Goal: Task Accomplishment & Management: Complete application form

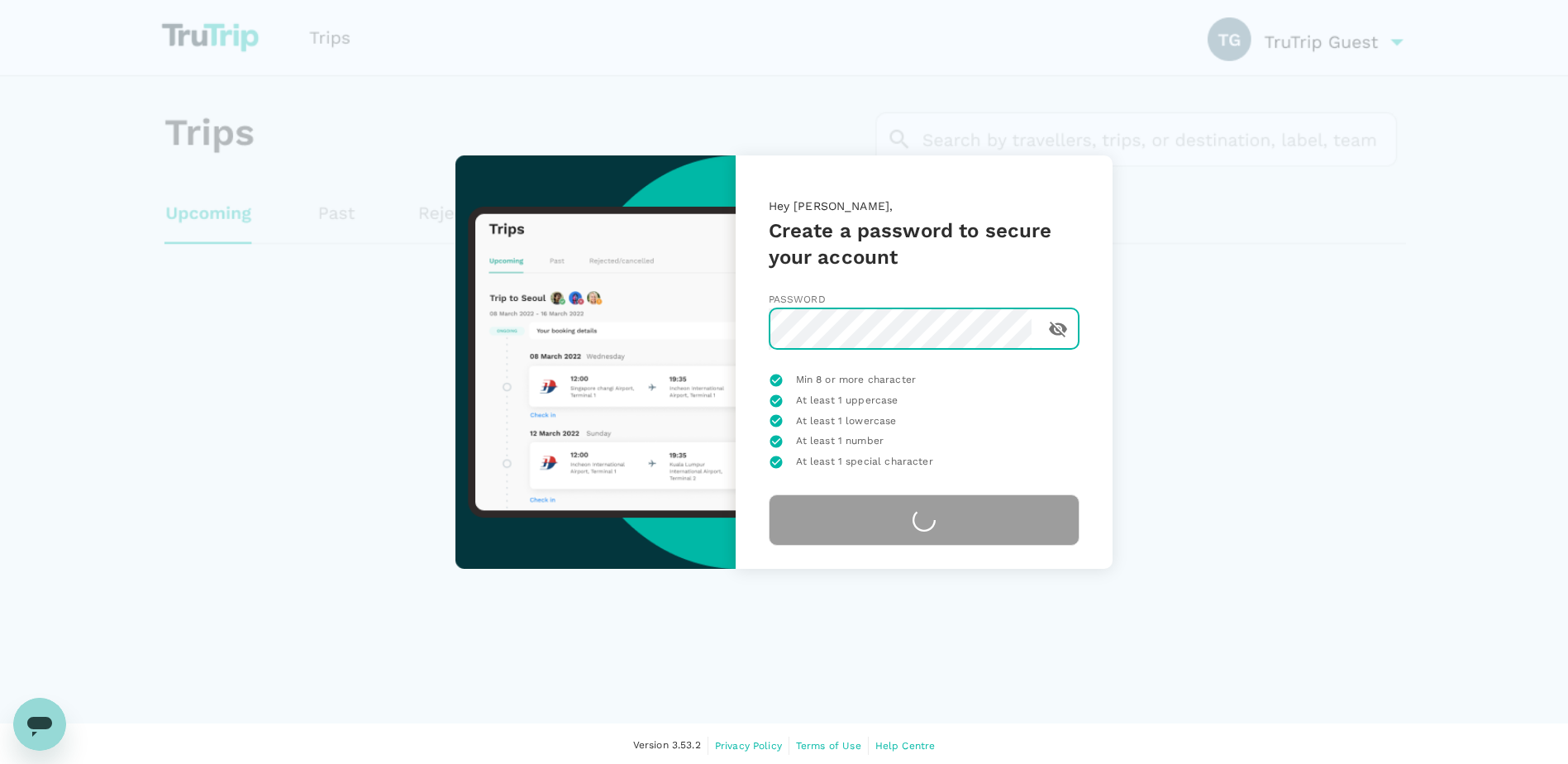
click at [1351, 331] on body "Hey Leigh, Create a password to secure your account Password ​ Min 8 or more ch…" at bounding box center [784, 383] width 1568 height 768
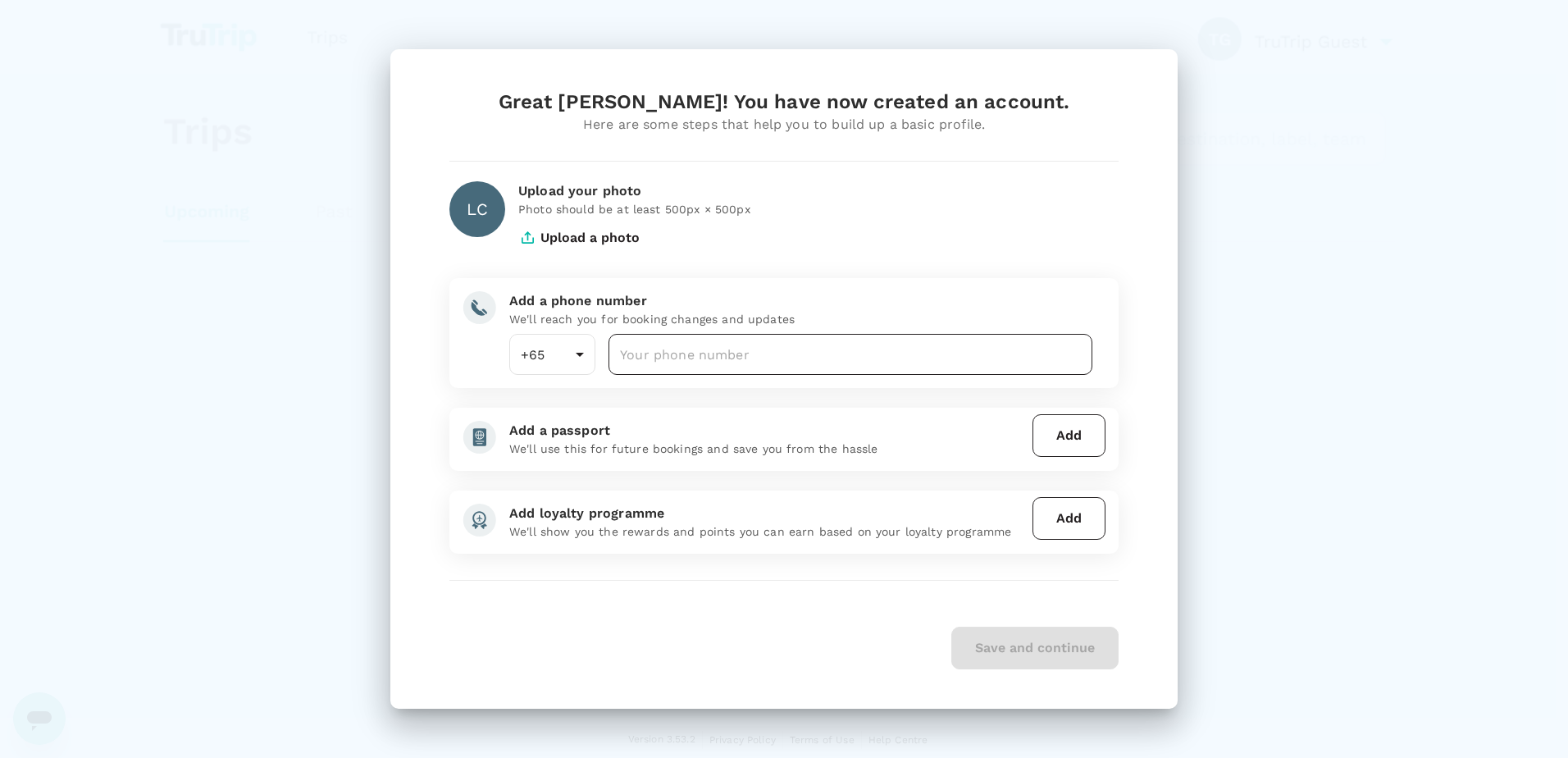
click at [675, 364] on input "number" at bounding box center [850, 355] width 484 height 41
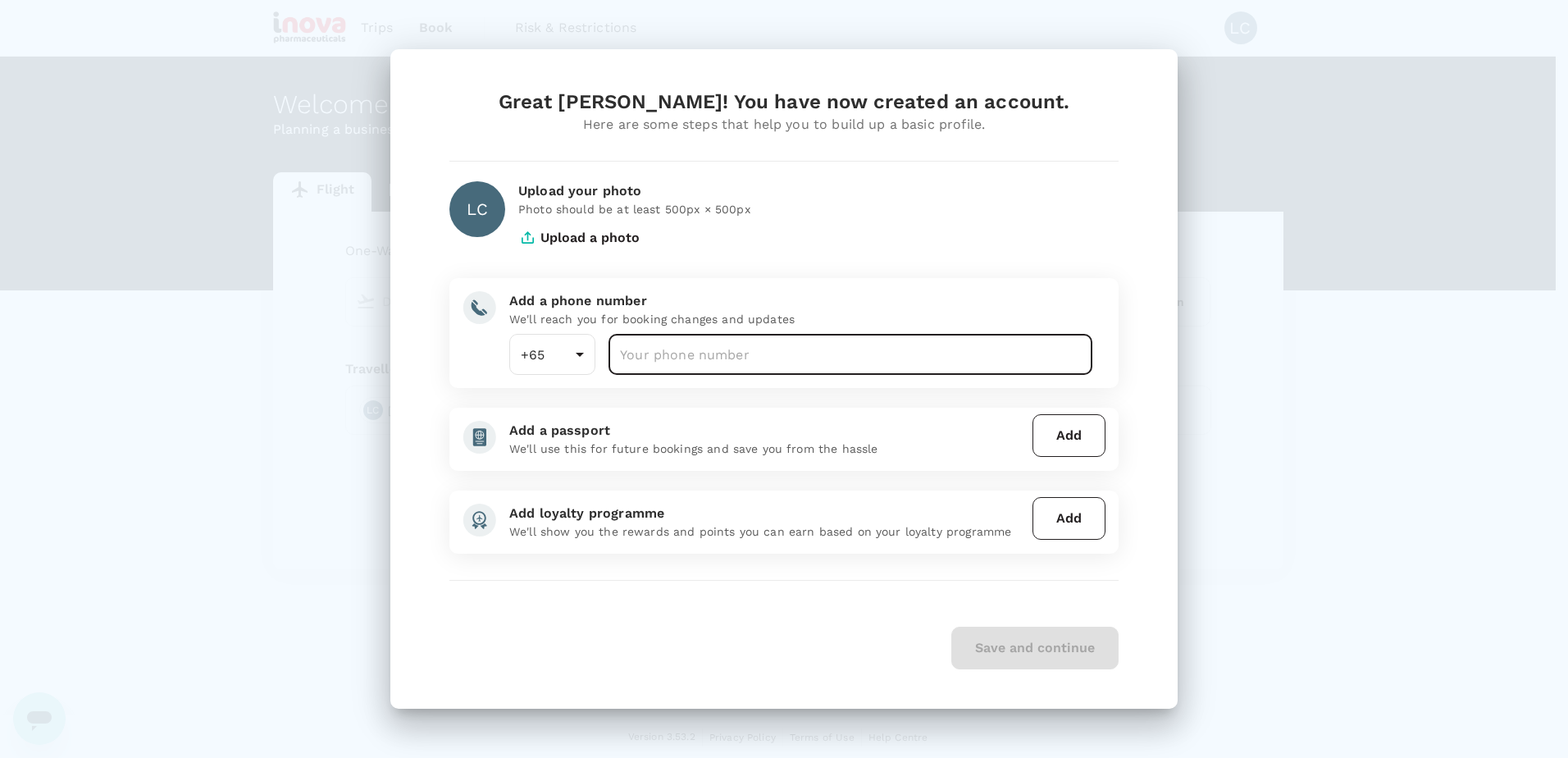
click at [670, 358] on input "number" at bounding box center [850, 355] width 484 height 41
type input "1"
click at [646, 345] on input "1" at bounding box center [850, 355] width 484 height 41
type input "7"
type input "98281824"
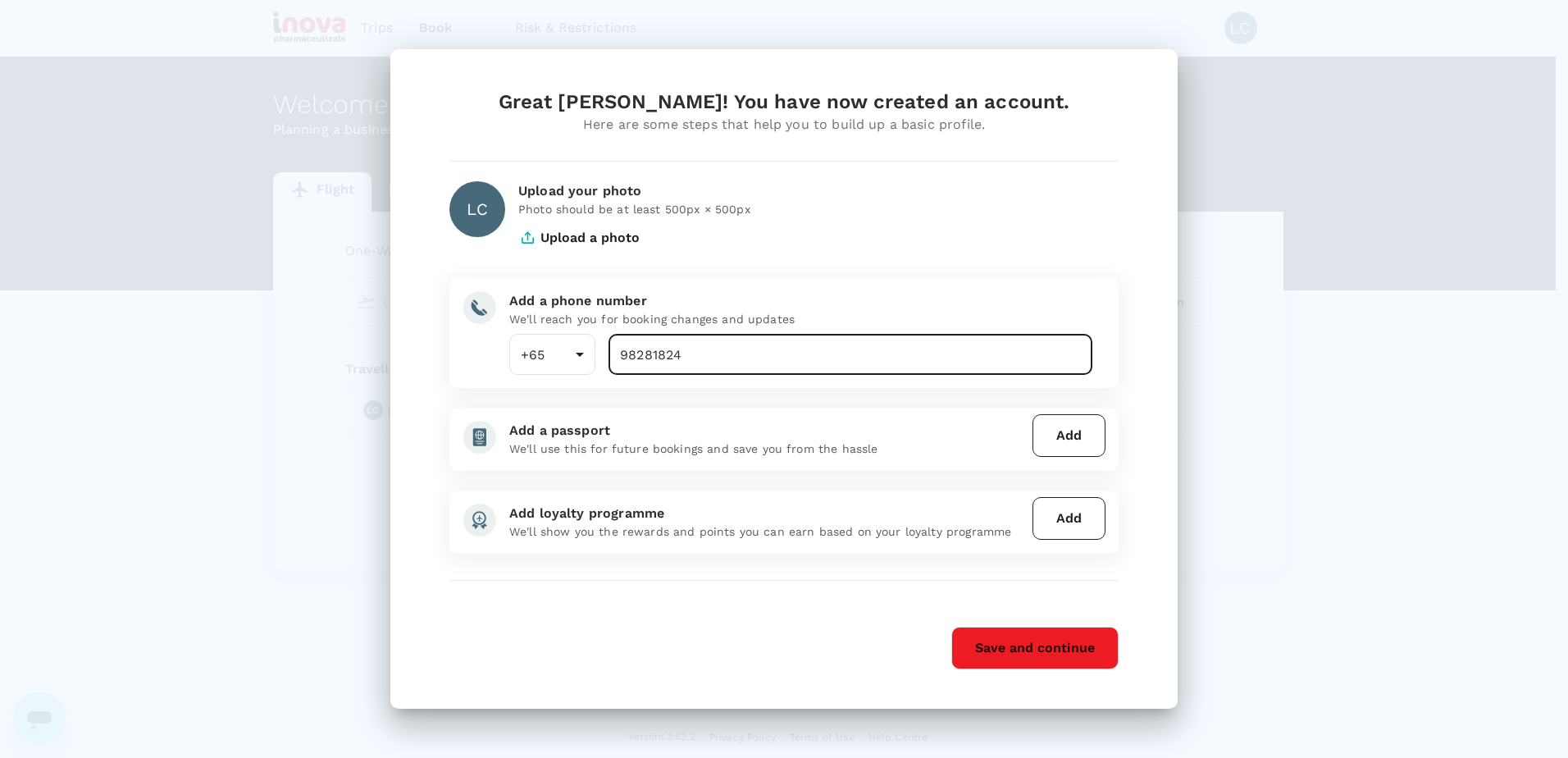
click at [1067, 442] on button "Add" at bounding box center [1069, 435] width 73 height 42
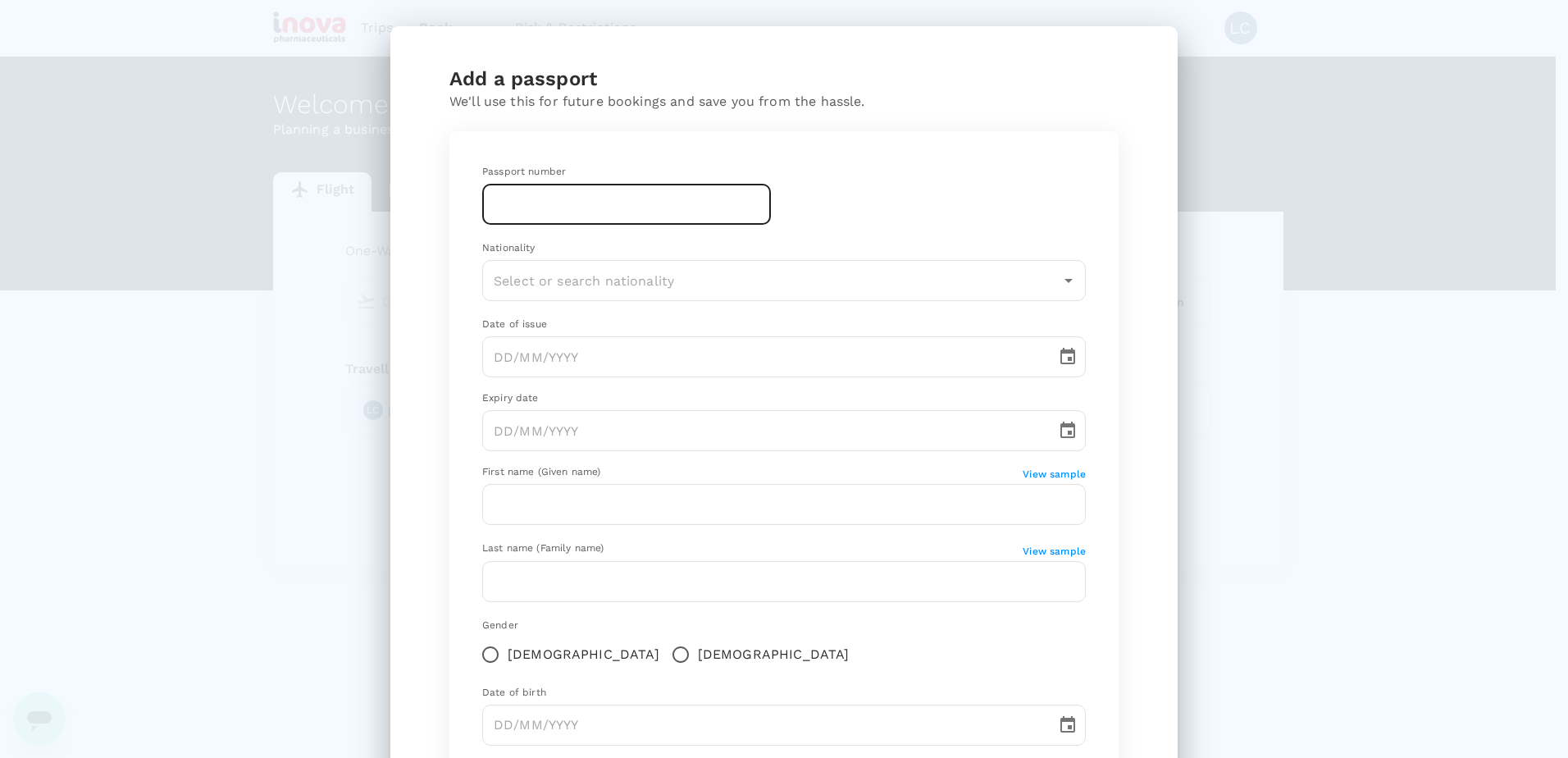
click at [675, 200] on input "text" at bounding box center [627, 204] width 289 height 41
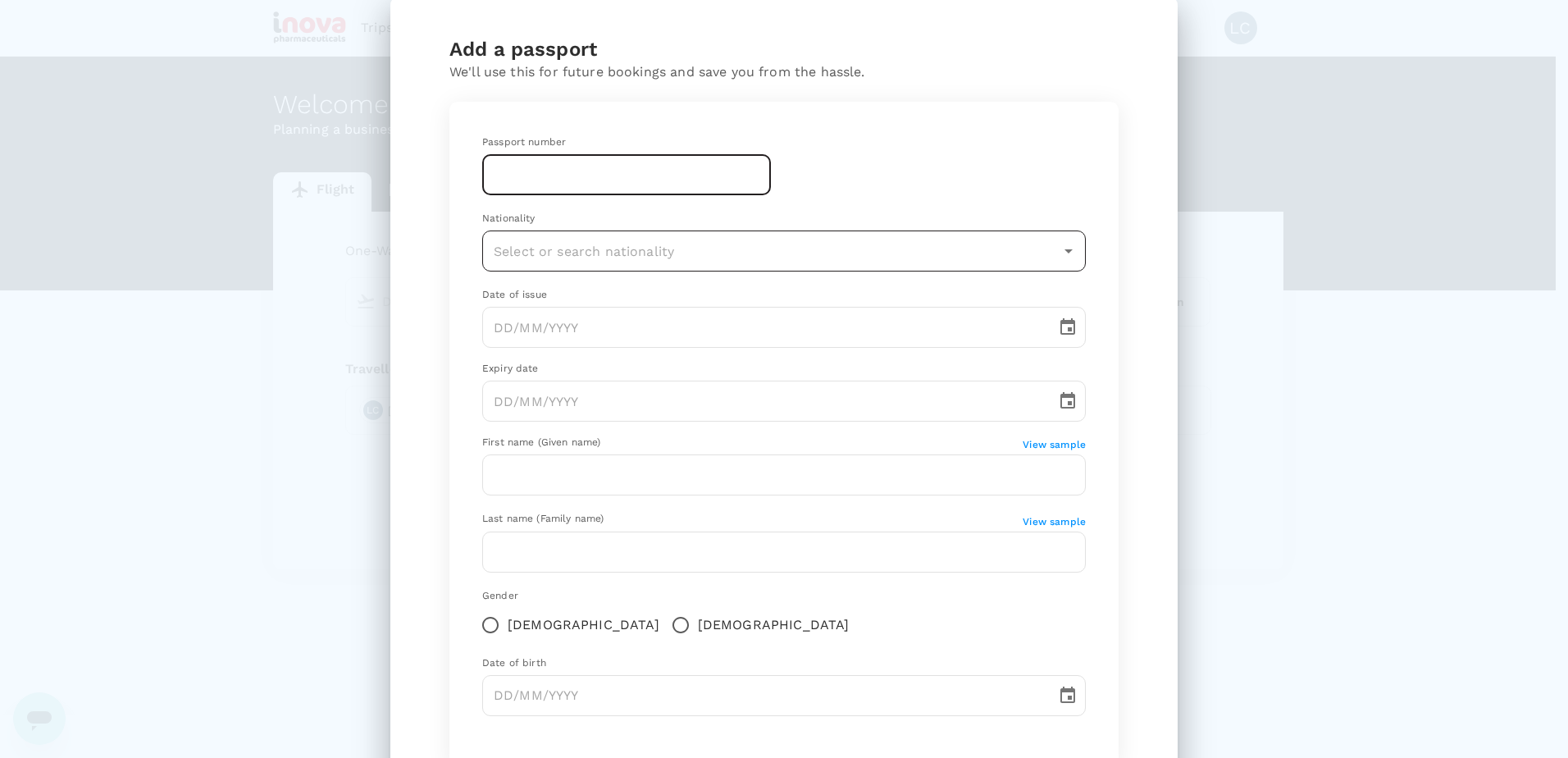
scroll to position [82, 0]
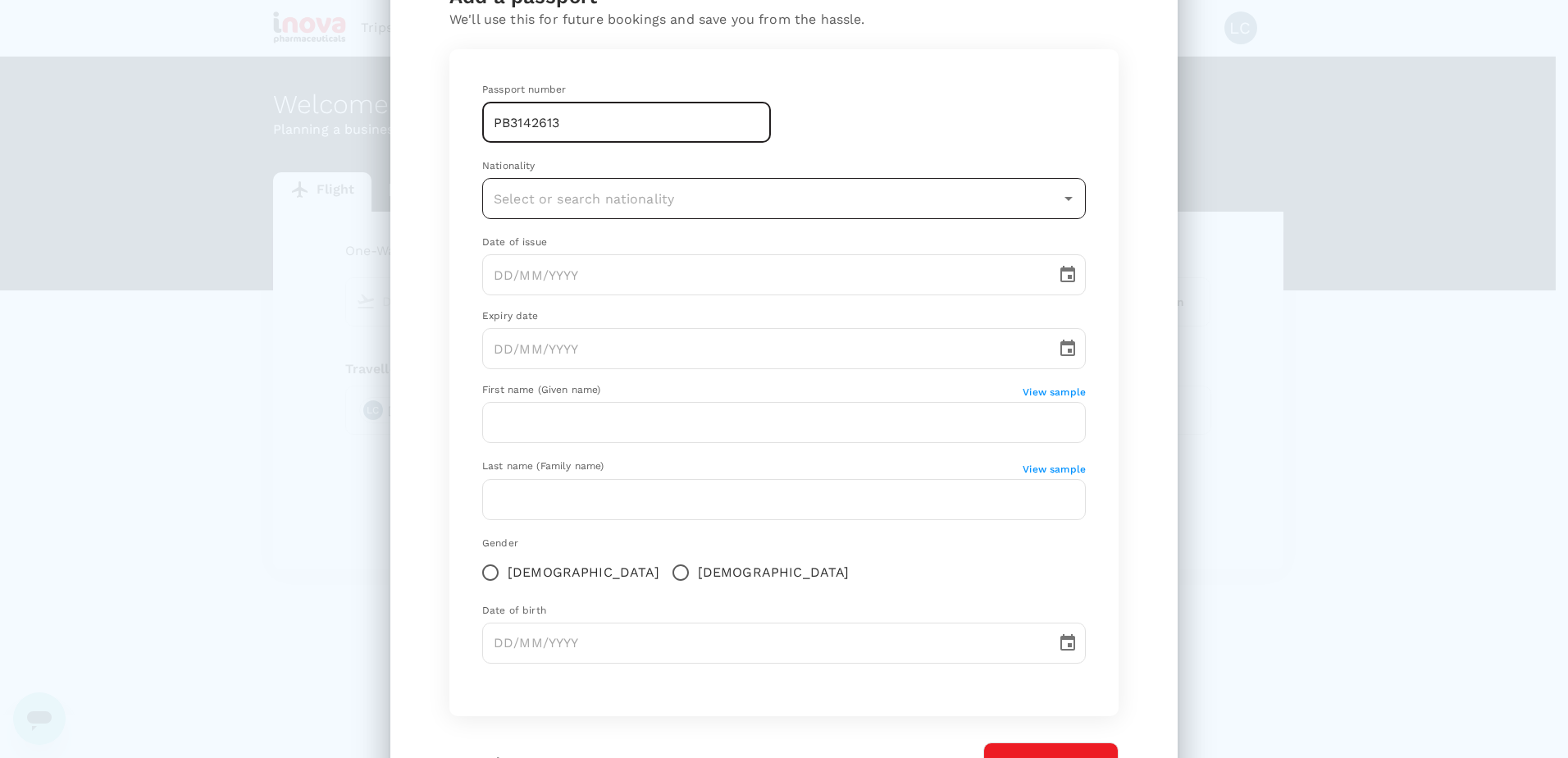
type input "PB3142613"
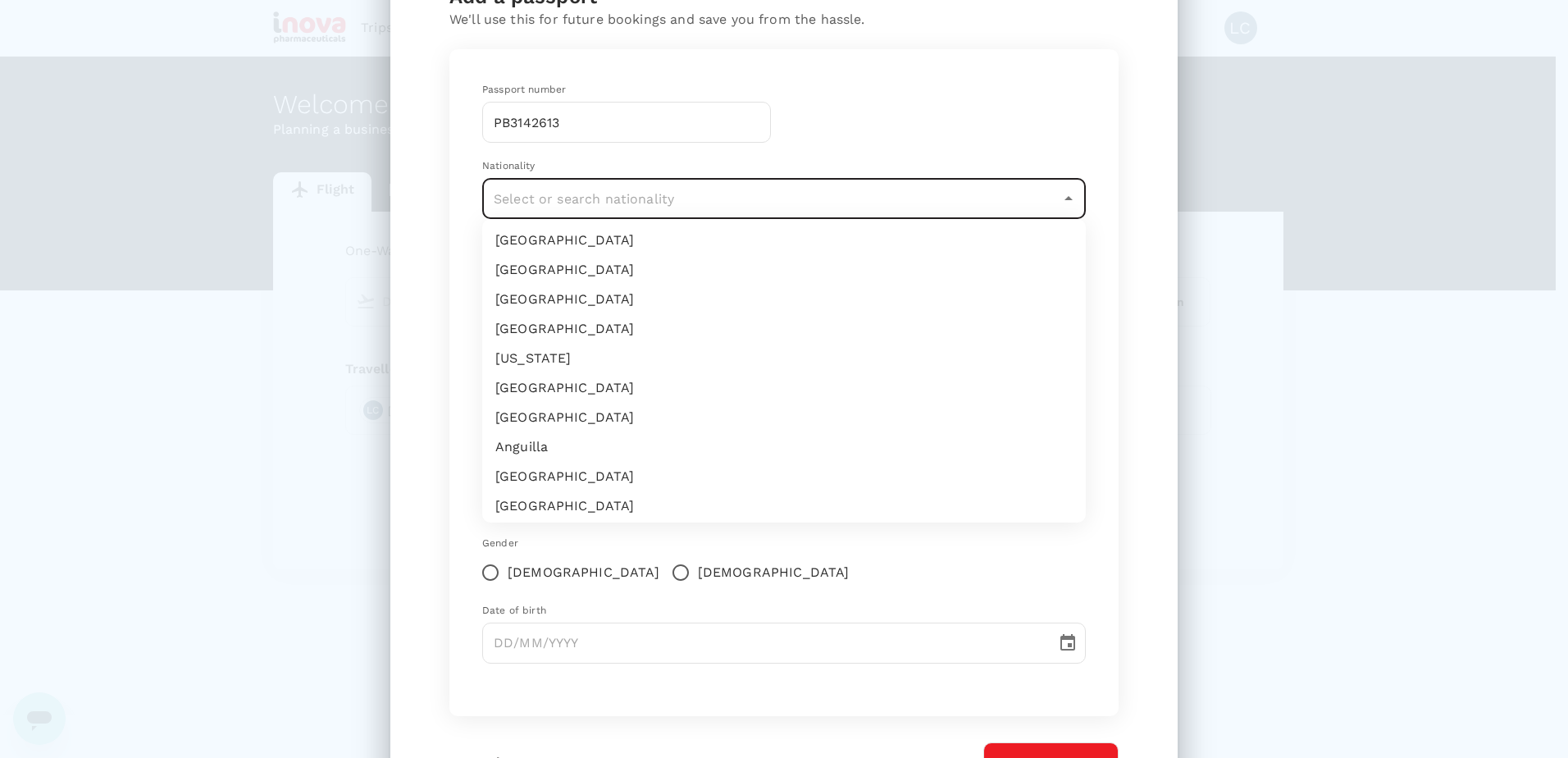
click at [710, 197] on input "text" at bounding box center [772, 199] width 564 height 31
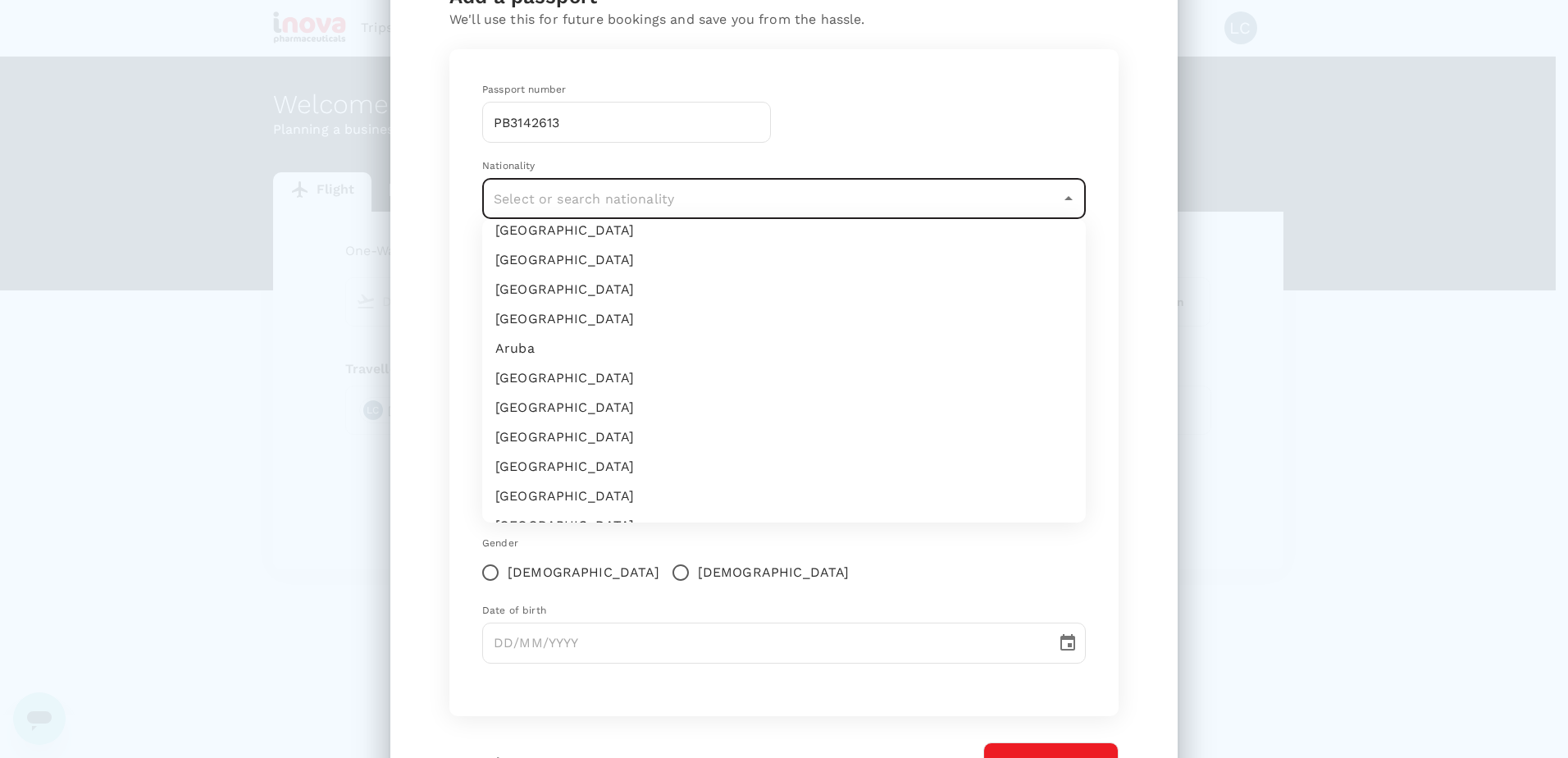
click at [558, 377] on li "[GEOGRAPHIC_DATA]" at bounding box center [784, 379] width 604 height 29
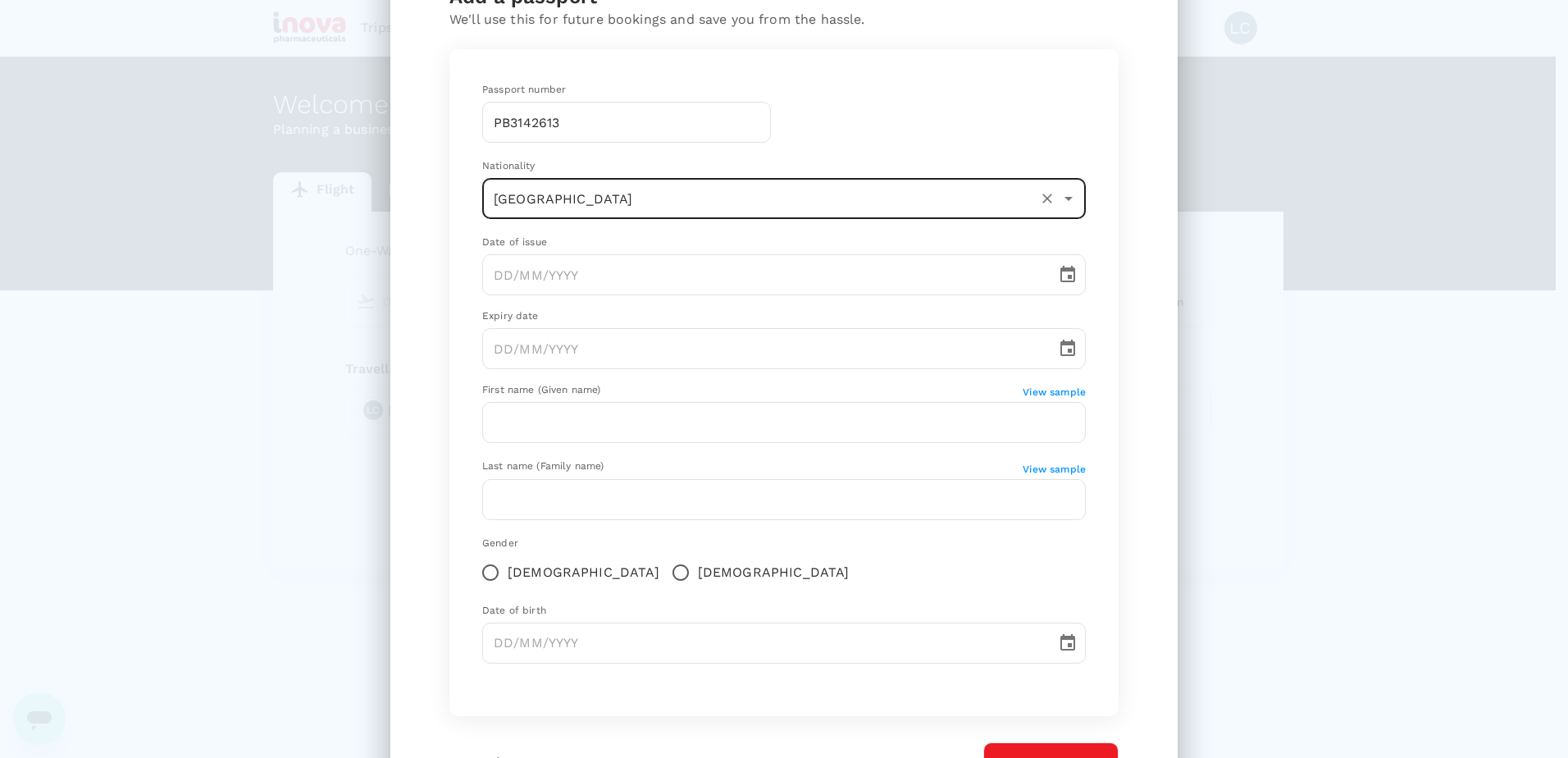
type input "[GEOGRAPHIC_DATA]"
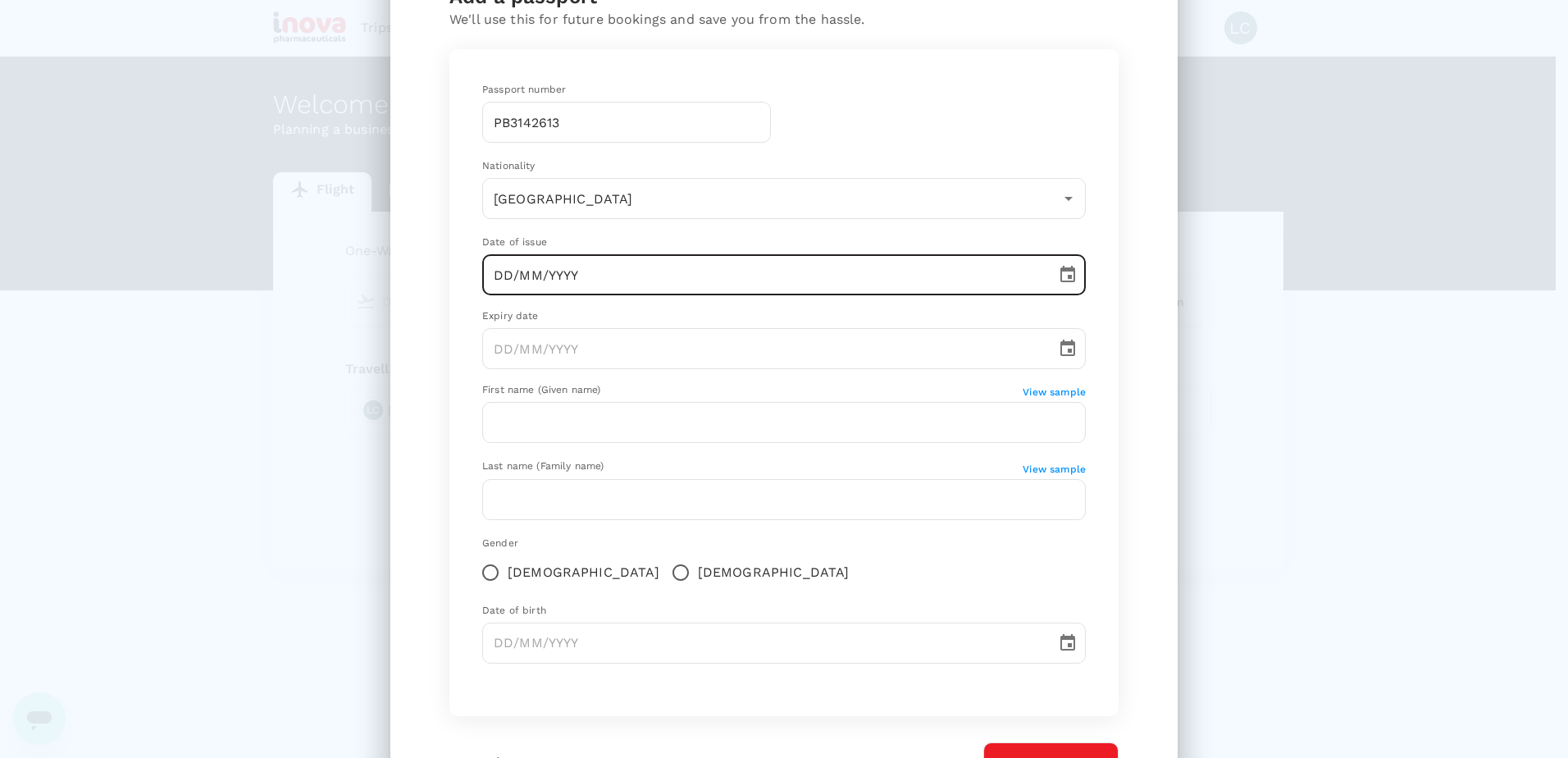
click at [596, 279] on input "DD/MM/YYYY" at bounding box center [764, 275] width 562 height 41
type input "02/MM/YYYY"
type input "[GEOGRAPHIC_DATA]"
type input "[DATE]"
click at [629, 339] on input "DD/MM/YYYY" at bounding box center [764, 349] width 562 height 41
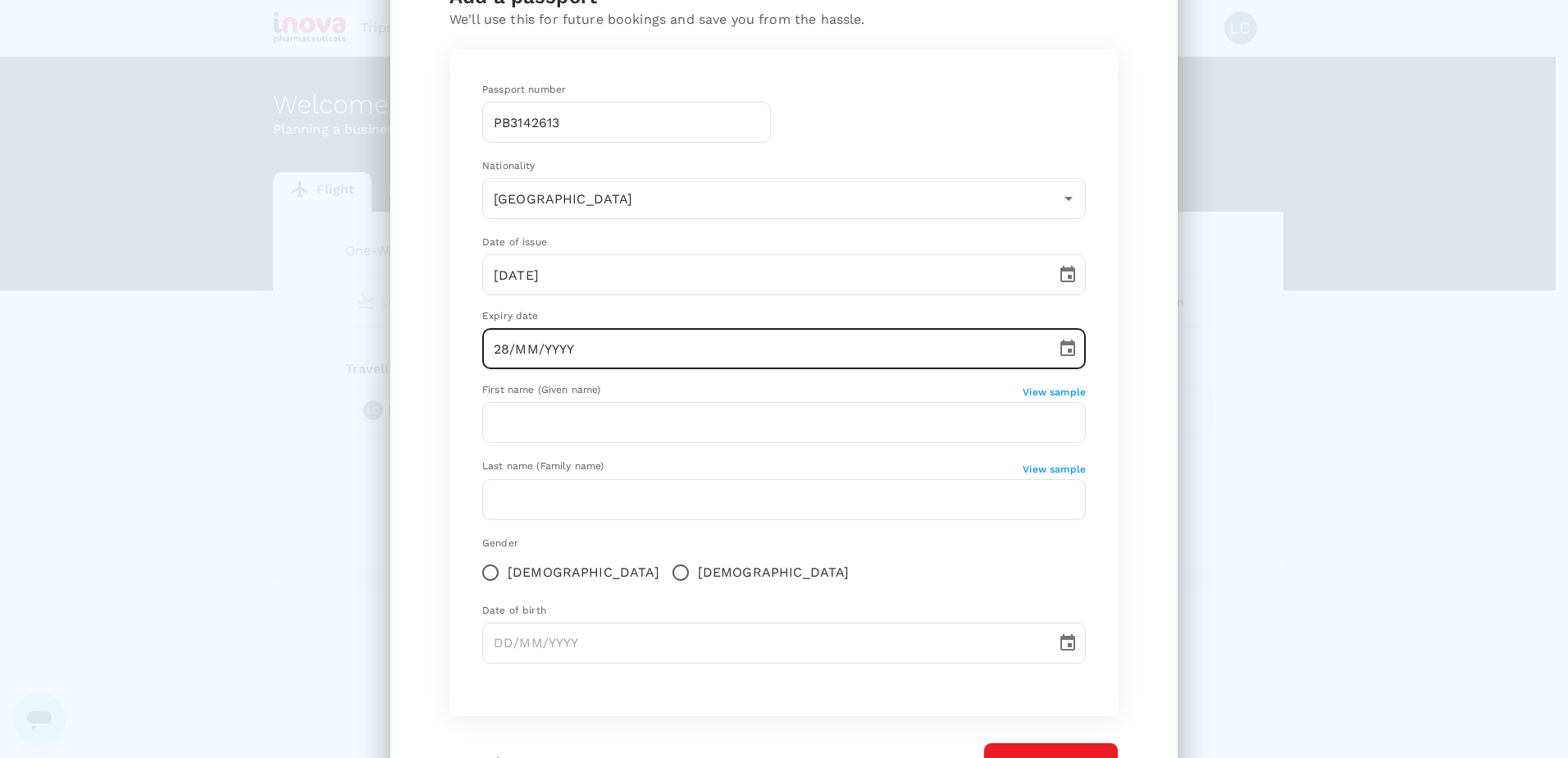
click at [505, 348] on input "28/MM/YYYY" at bounding box center [764, 349] width 562 height 41
type input "25/03/0203"
type input "[GEOGRAPHIC_DATA]"
type input "[DATE]"
click at [579, 425] on input "text" at bounding box center [784, 423] width 604 height 41
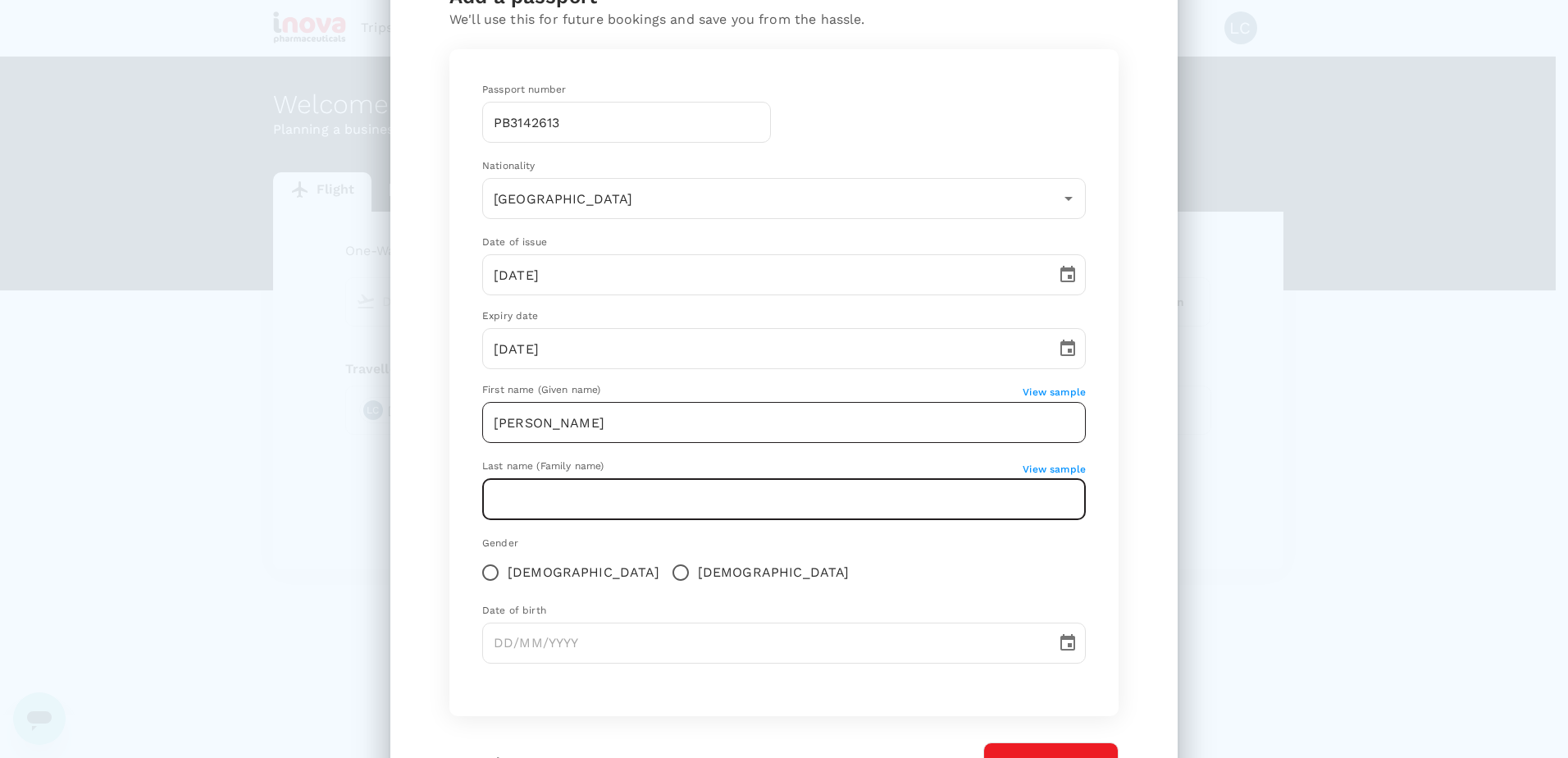
click at [584, 416] on input "[PERSON_NAME]" at bounding box center [784, 423] width 604 height 41
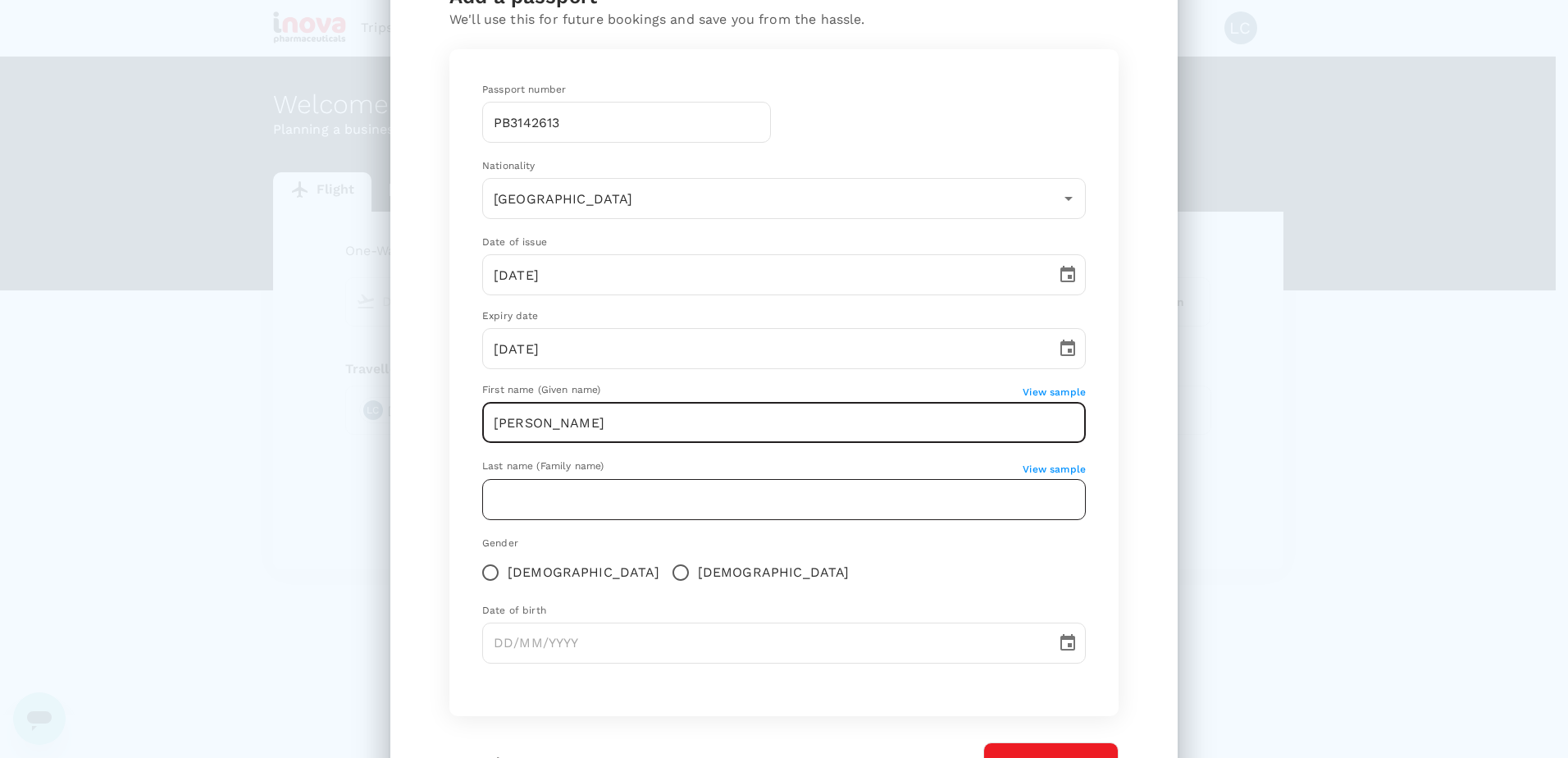
type input "[PERSON_NAME]"
click at [552, 512] on input "text" at bounding box center [784, 499] width 604 height 41
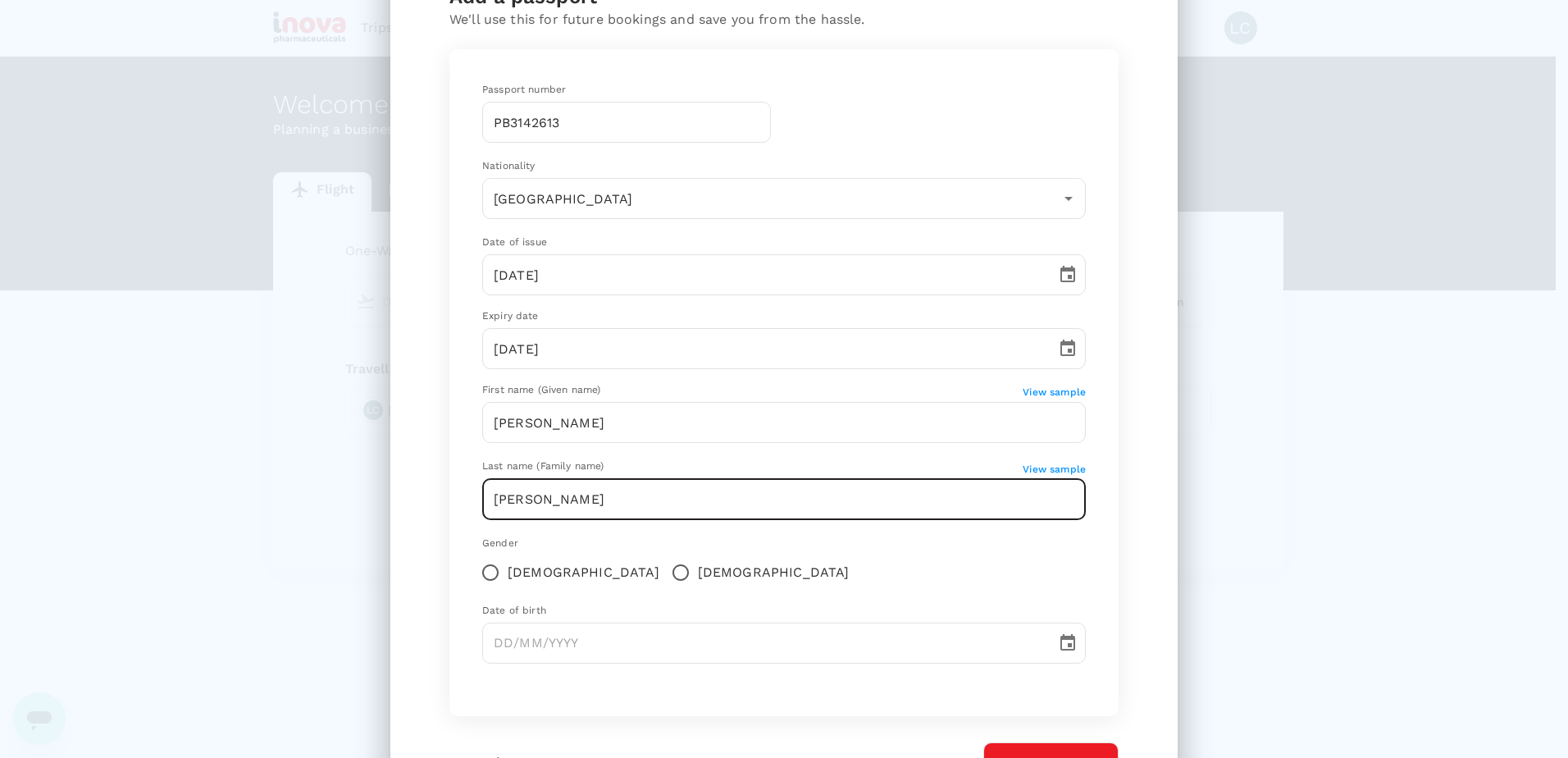
type input "[PERSON_NAME]"
click at [664, 568] on input "[DEMOGRAPHIC_DATA]" at bounding box center [680, 572] width 34 height 34
radio input "true"
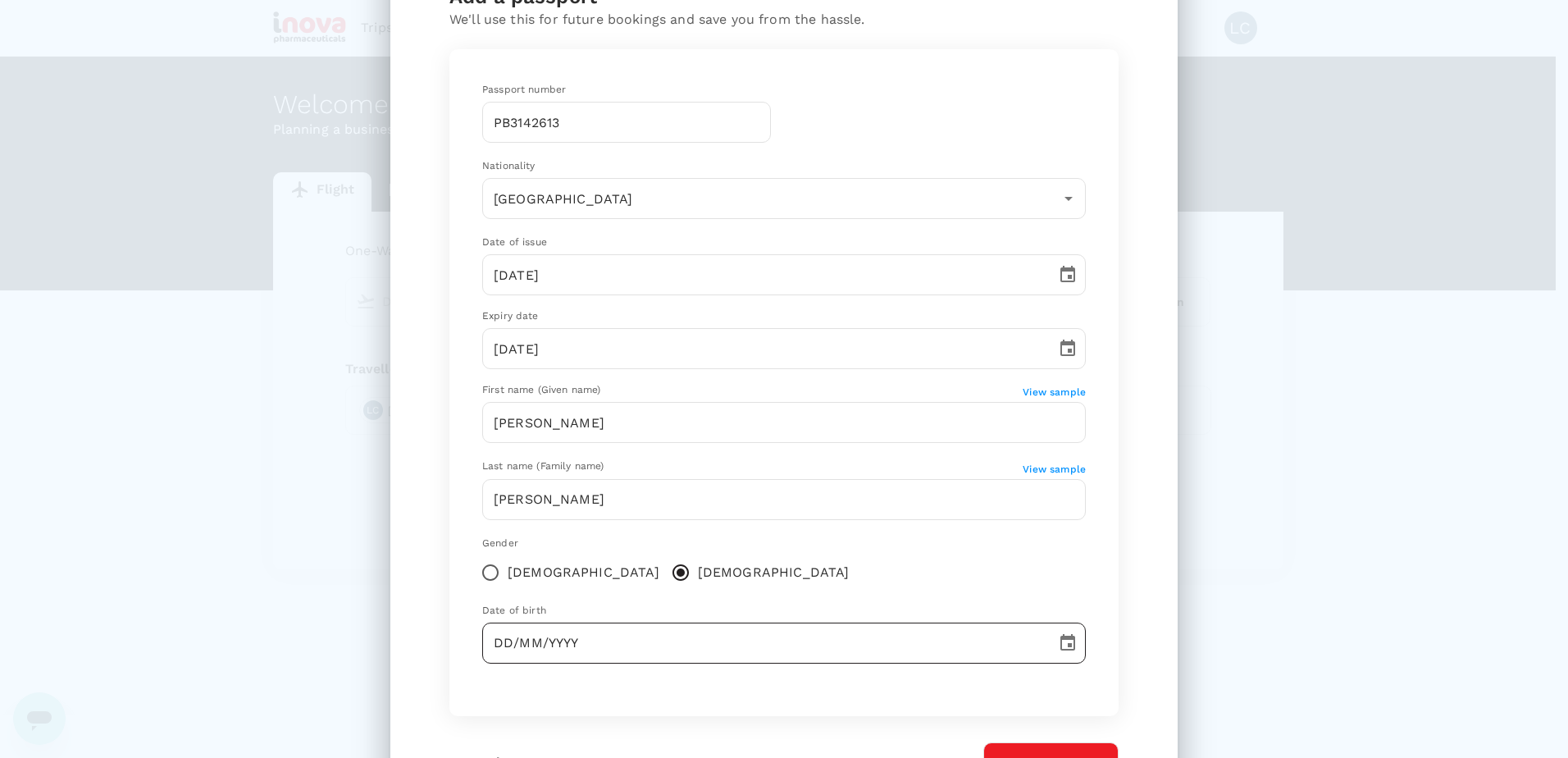
click at [571, 627] on input "DD/MM/YYYY" at bounding box center [764, 643] width 562 height 41
type input "[DATE]"
click at [1147, 528] on div "Add a passport We'll use this for future bookings and save you from the hassle.…" at bounding box center [784, 383] width 787 height 880
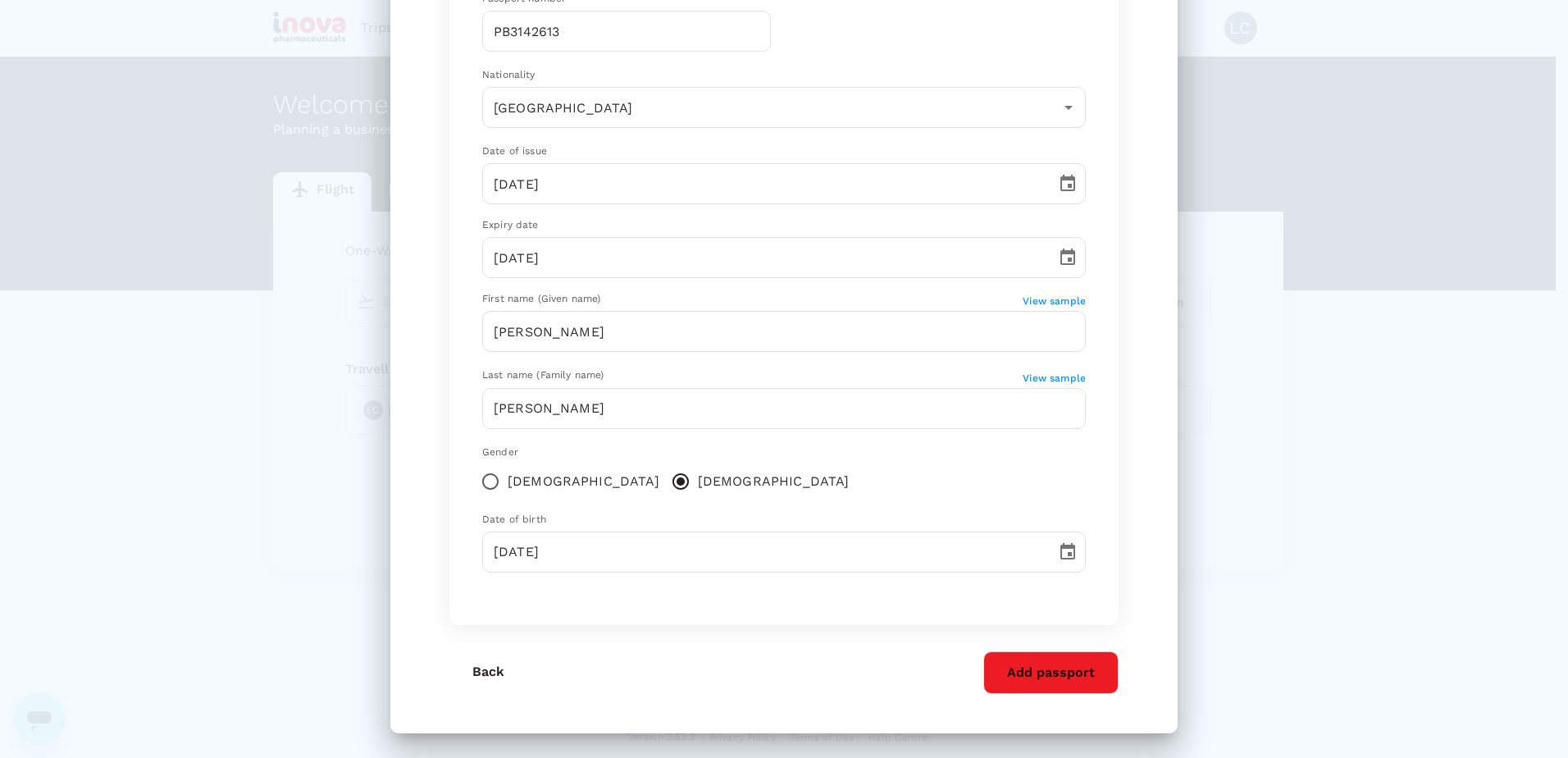
scroll to position [175, 0]
click at [1056, 675] on button "Add passport" at bounding box center [1051, 671] width 136 height 42
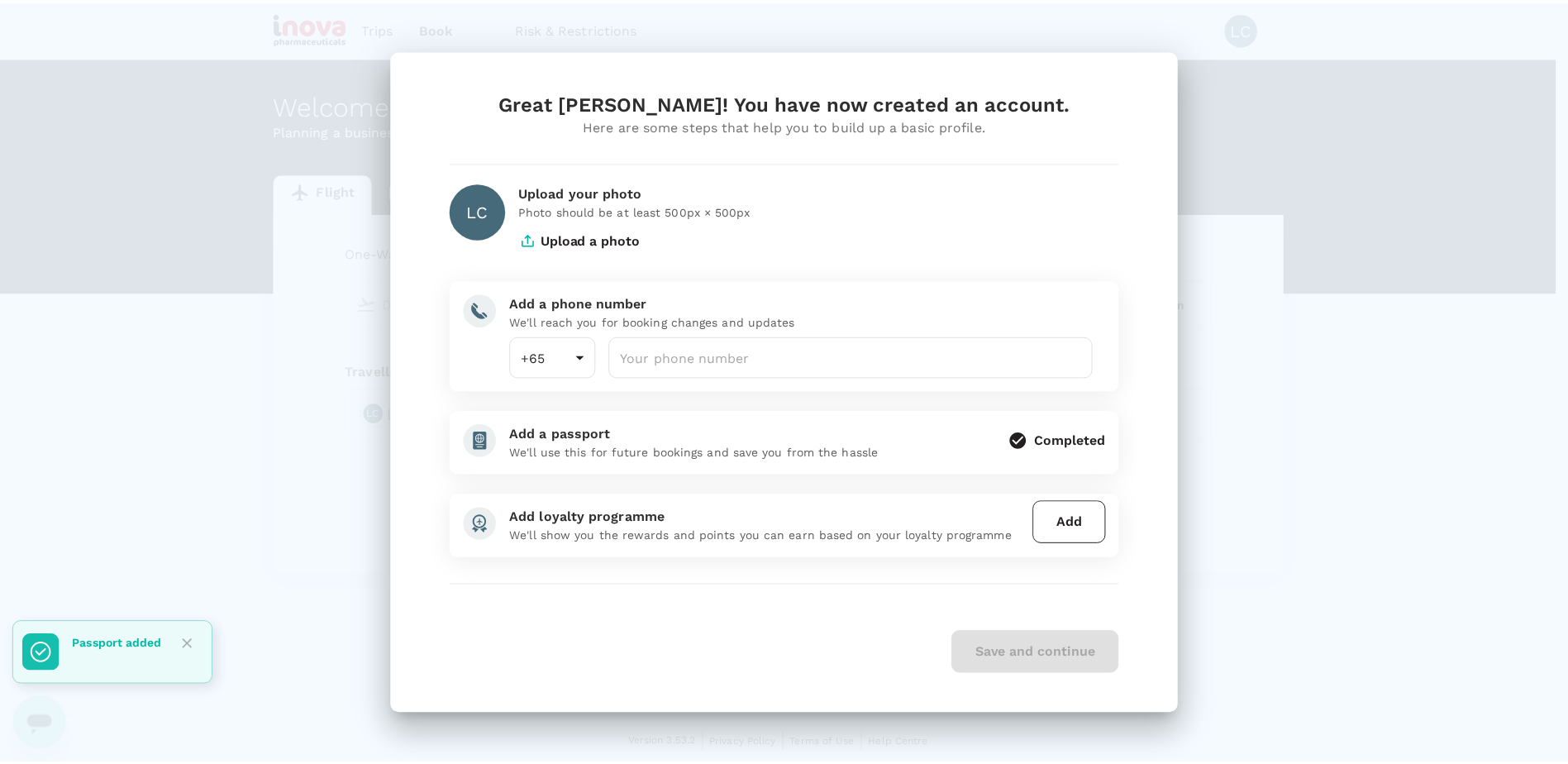
scroll to position [0, 0]
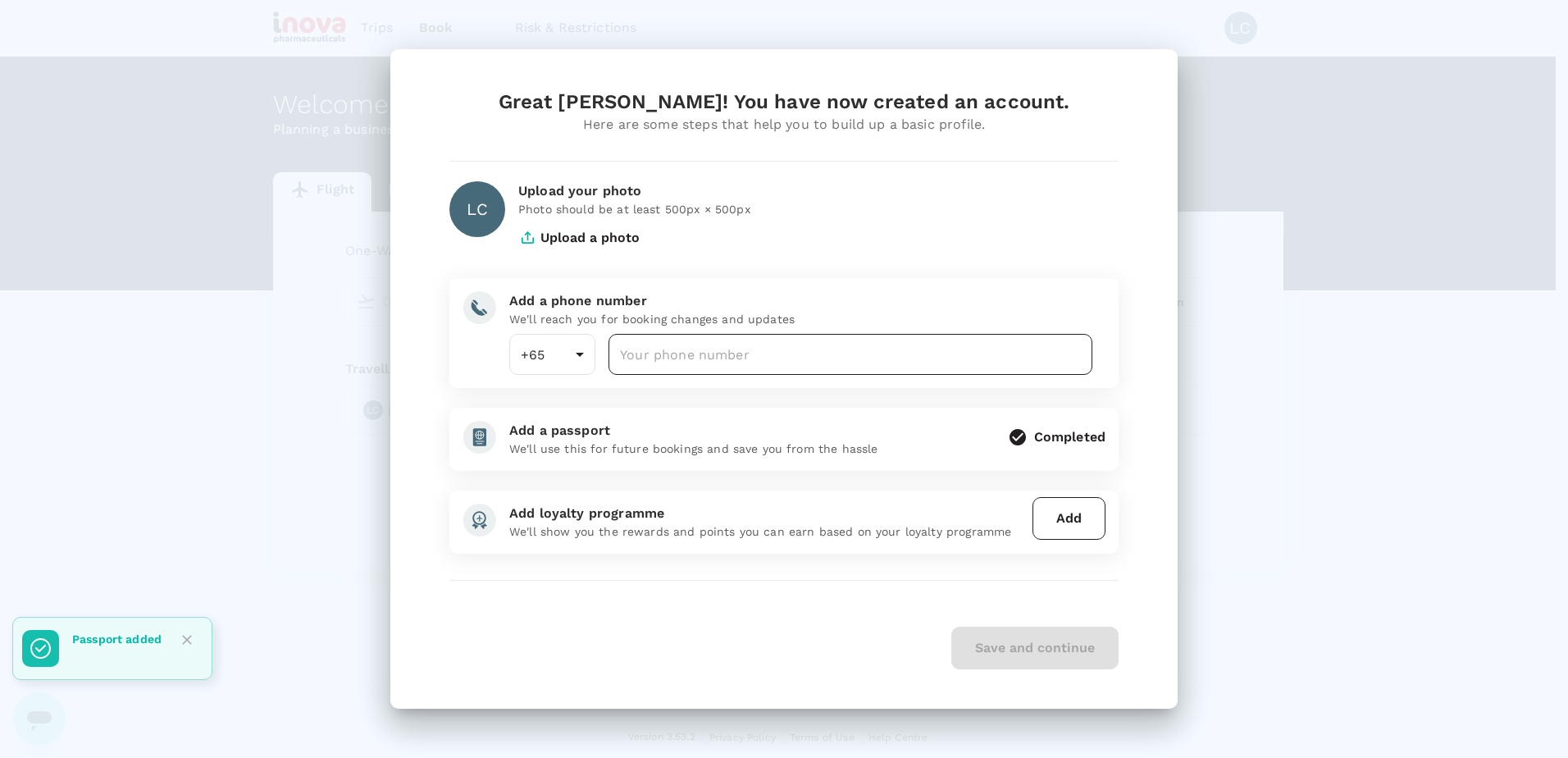
click at [701, 354] on input "number" at bounding box center [850, 355] width 484 height 41
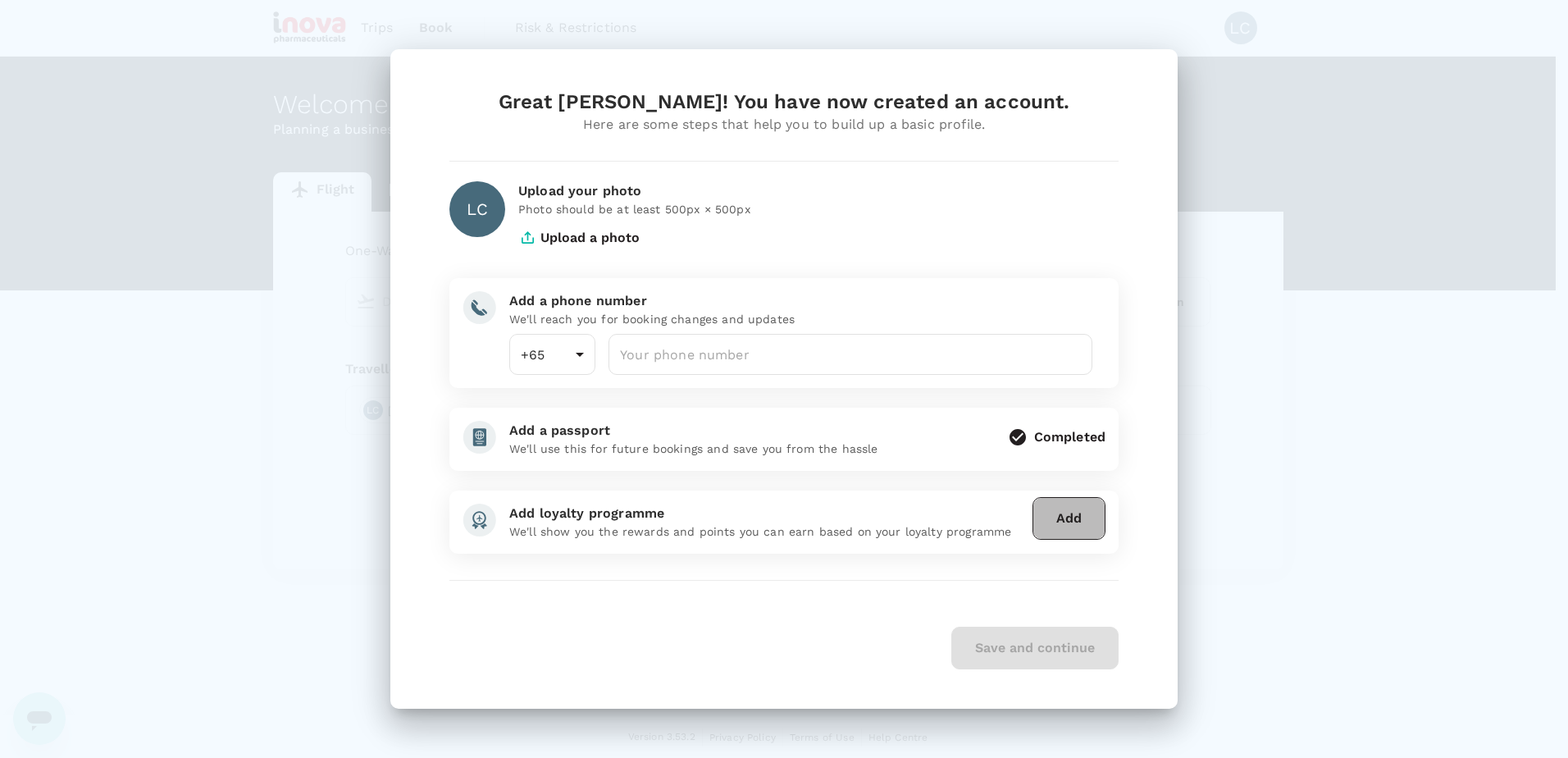
click at [1065, 520] on button "Add" at bounding box center [1069, 518] width 73 height 42
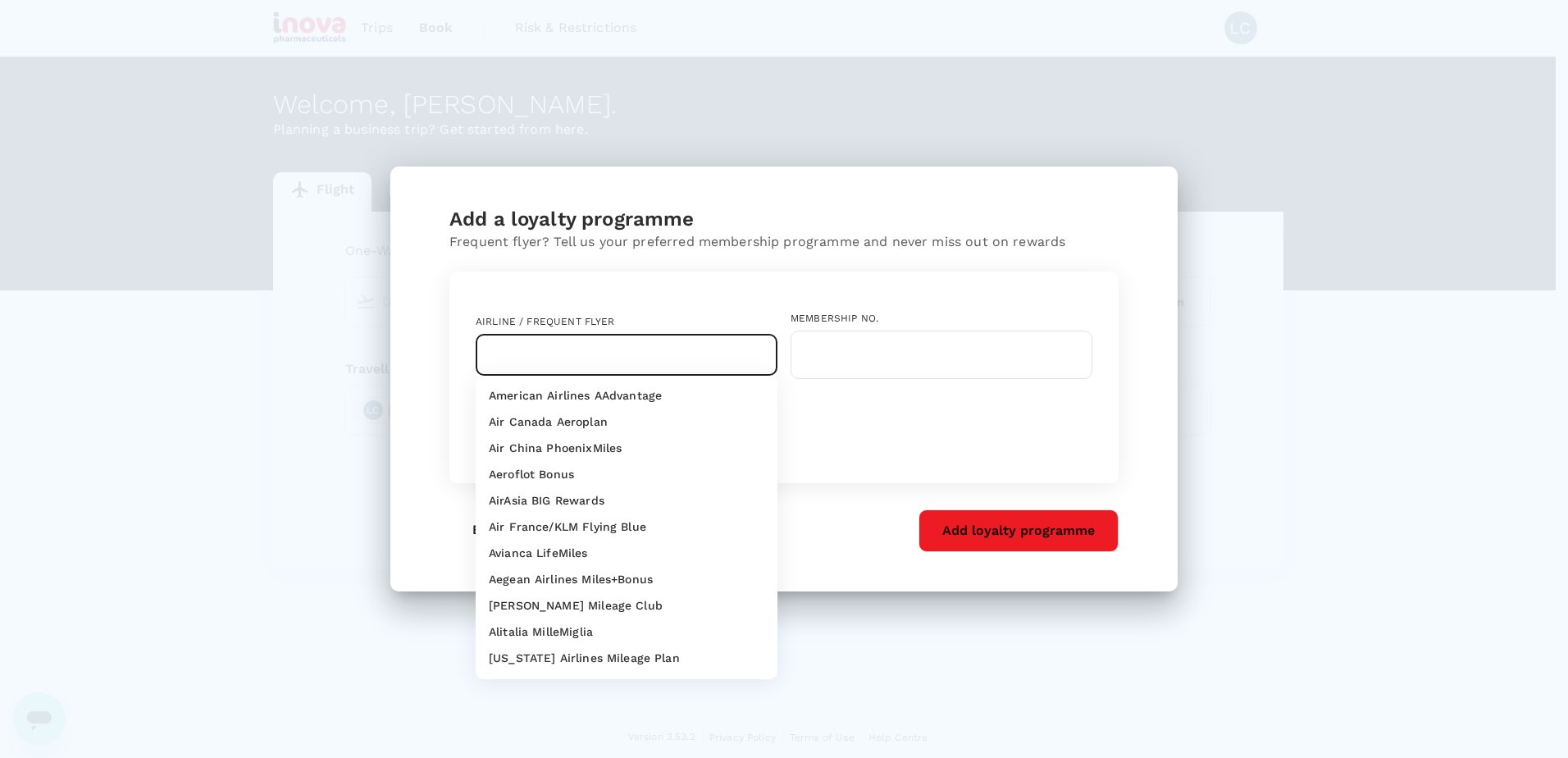
click at [613, 353] on input "text" at bounding box center [613, 355] width 262 height 31
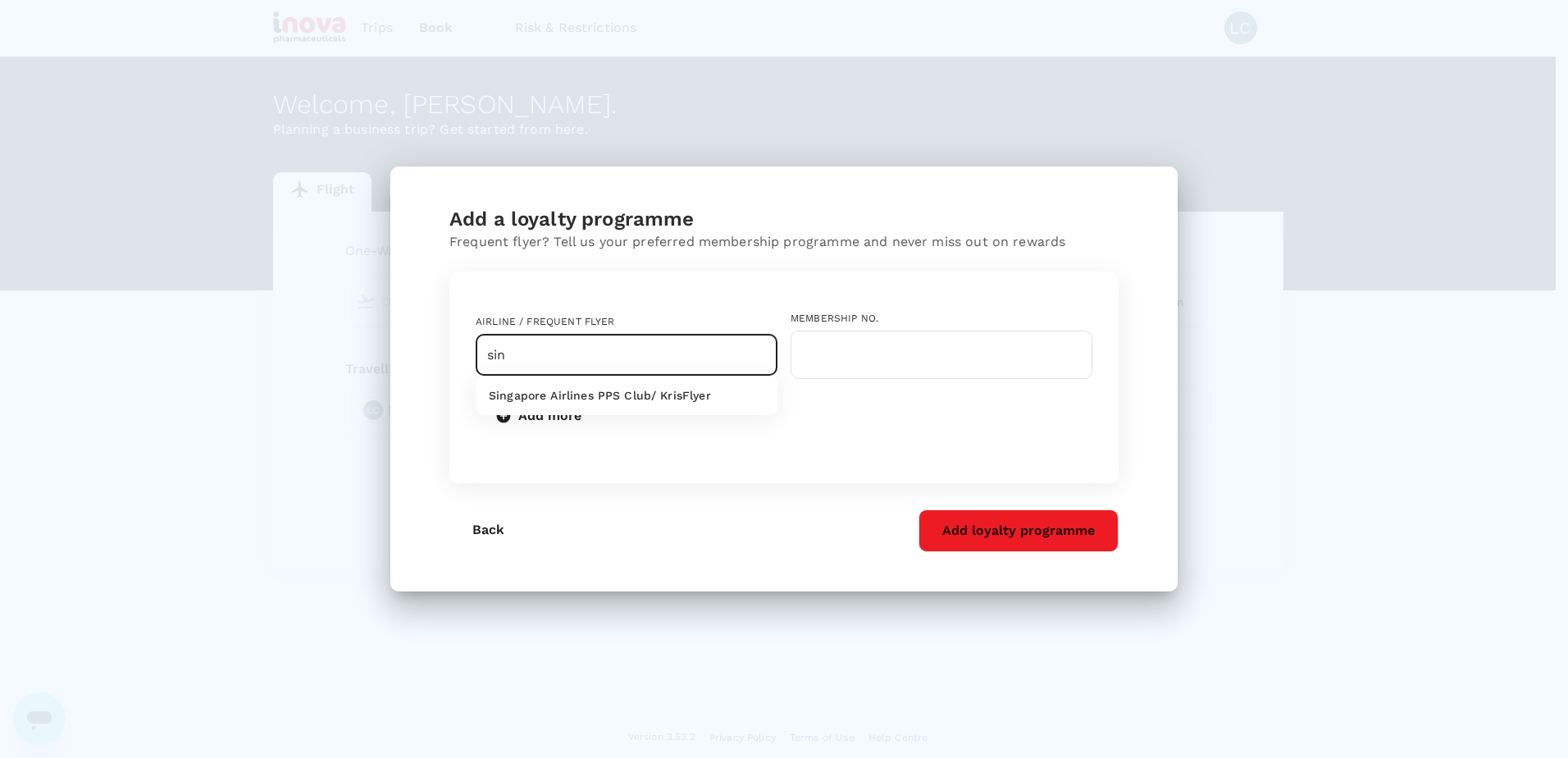
click at [550, 399] on p "Singapore Airlines PPS Club/ KrisFlyer" at bounding box center [600, 395] width 222 height 17
type input "Singapore Airlines PPS Club/ KrisFlyer"
click at [963, 354] on input "text" at bounding box center [941, 354] width 302 height 48
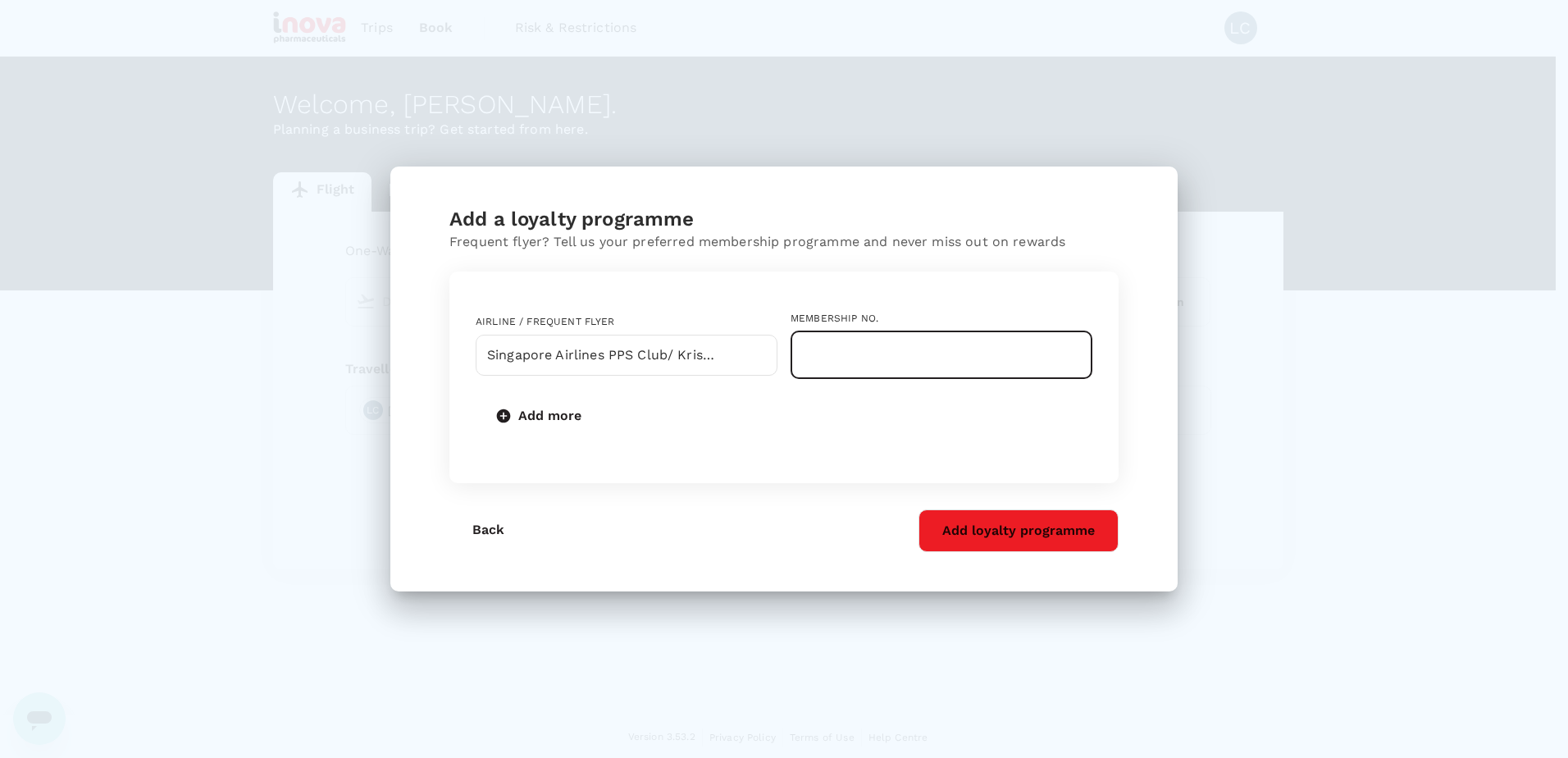
click at [881, 352] on input "text" at bounding box center [941, 354] width 302 height 48
type input "8231884639"
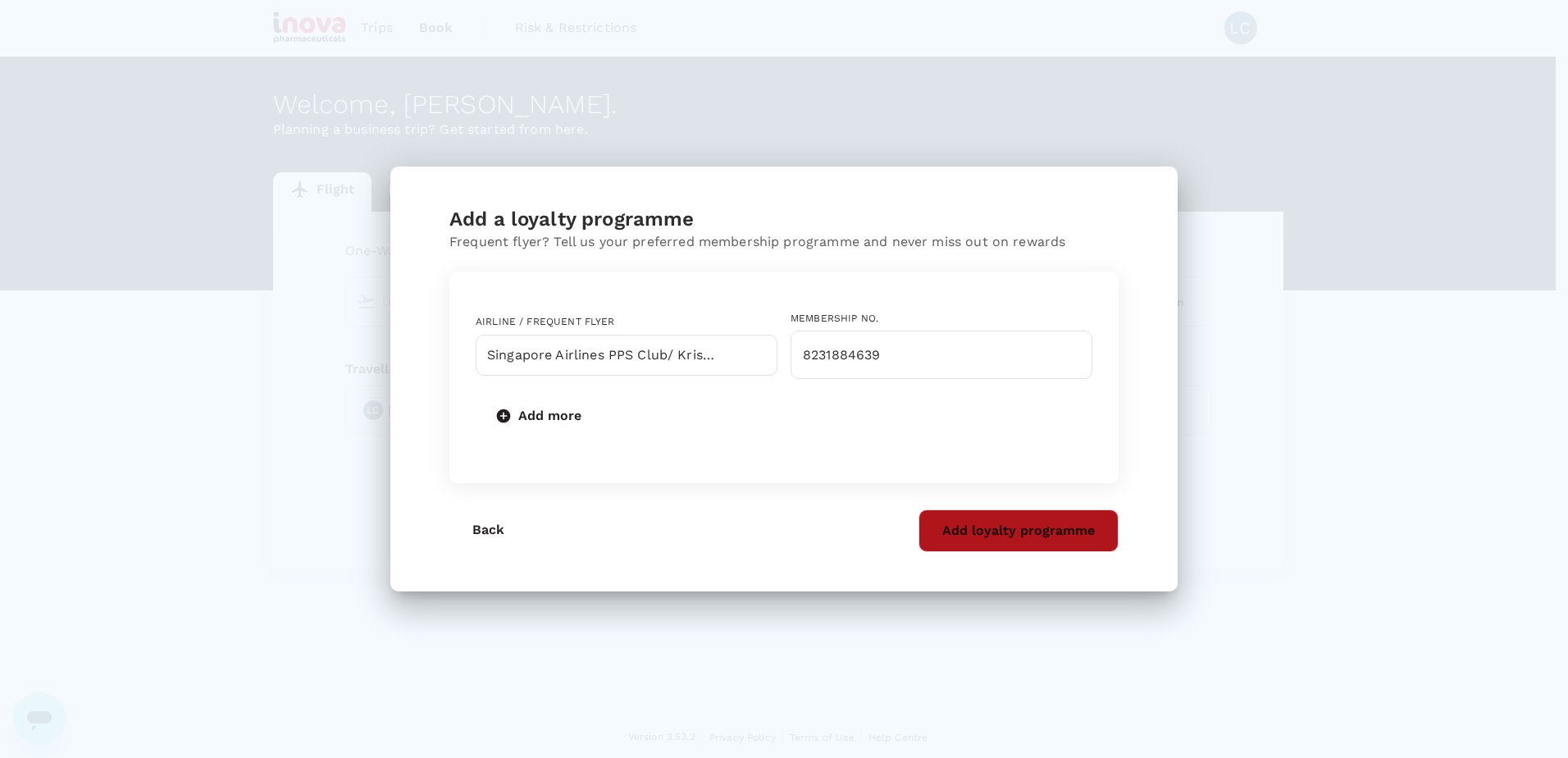
click at [1011, 535] on button "Add loyalty programme" at bounding box center [1018, 530] width 201 height 42
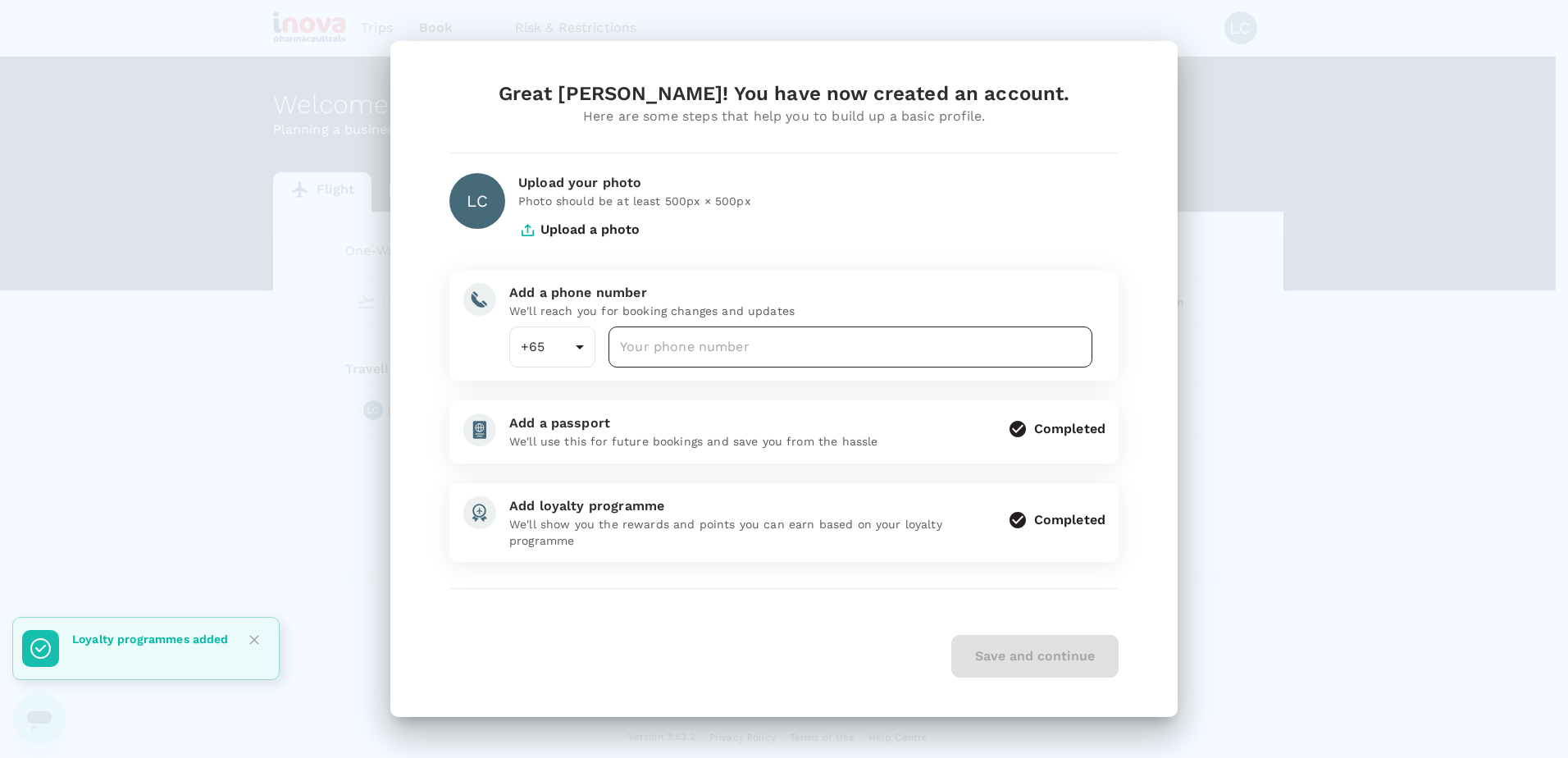
click at [873, 362] on input "number" at bounding box center [850, 347] width 484 height 41
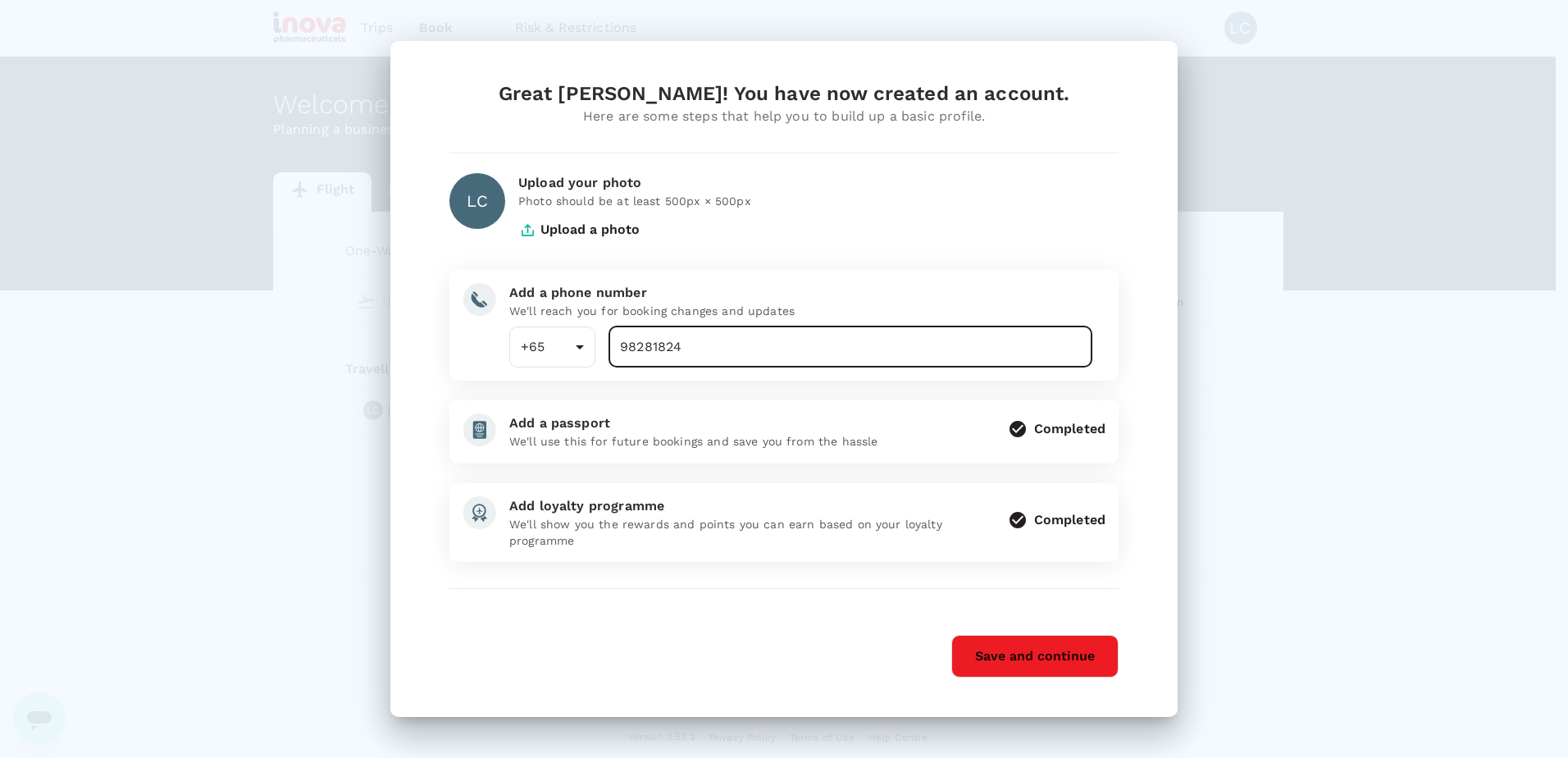
type input "98281824"
click at [1069, 658] on button "Save and continue" at bounding box center [1035, 656] width 167 height 42
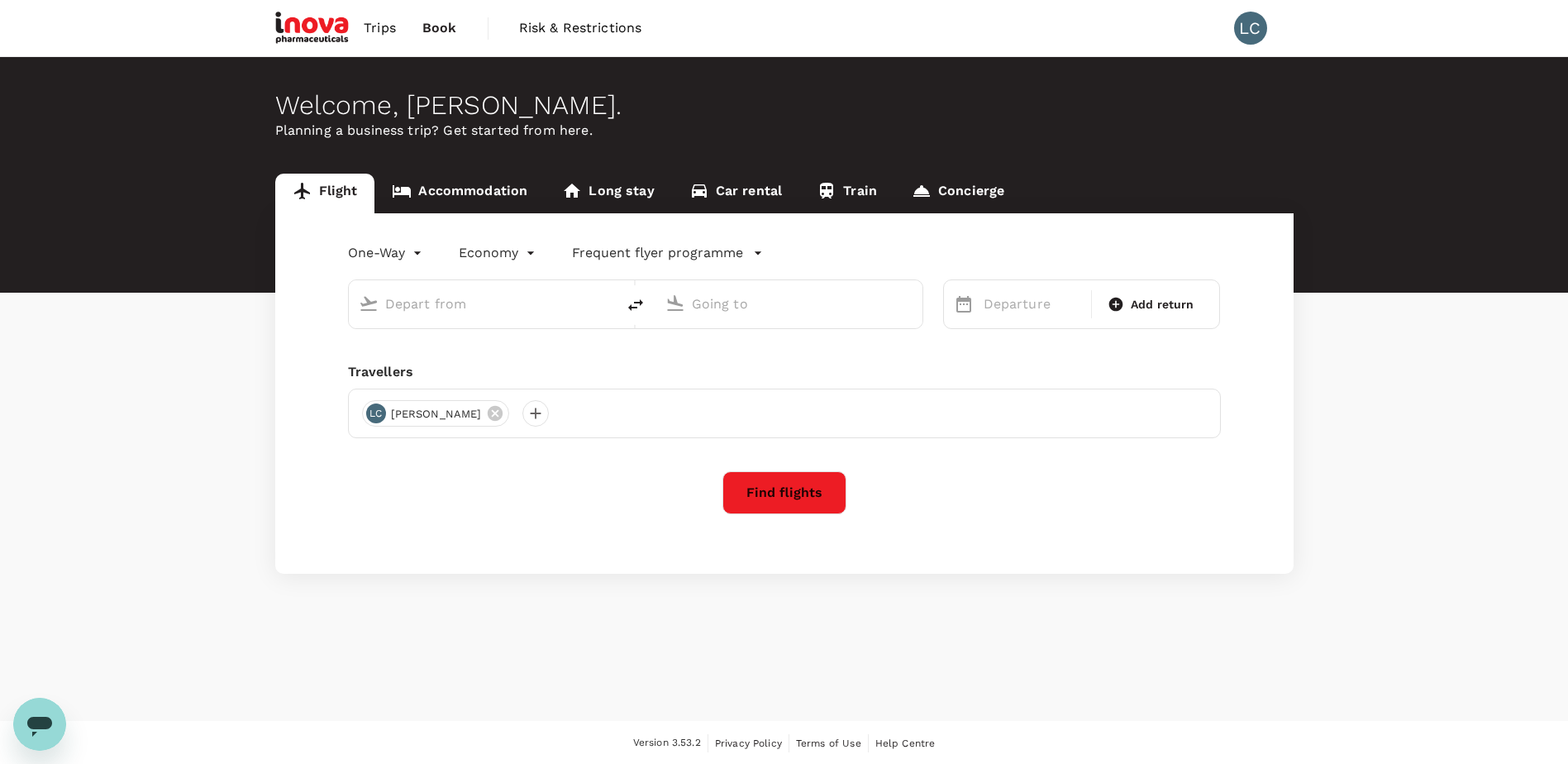
click at [464, 200] on link "Accommodation" at bounding box center [460, 193] width 170 height 40
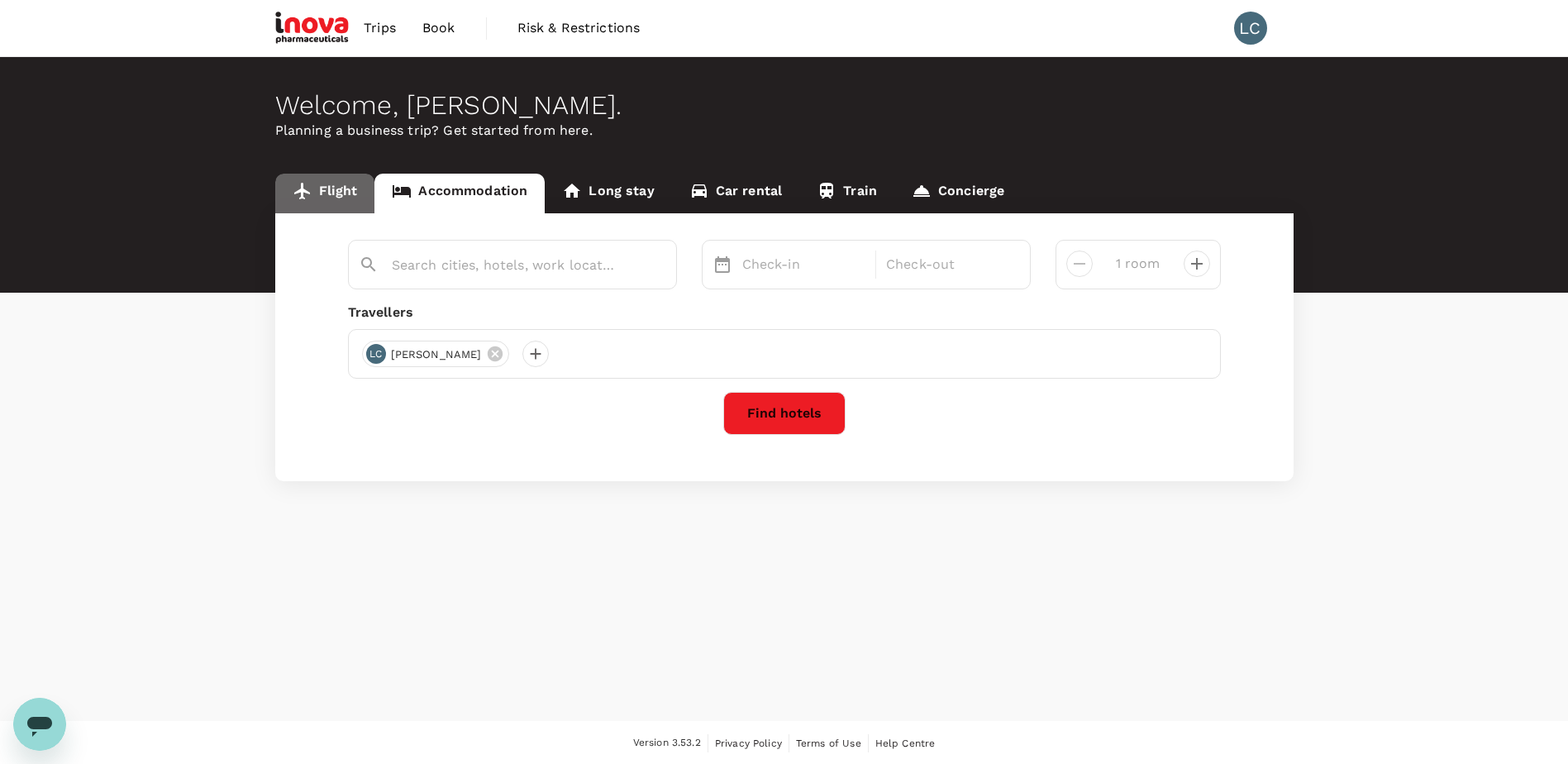
click at [352, 187] on link "Flight" at bounding box center [325, 193] width 100 height 40
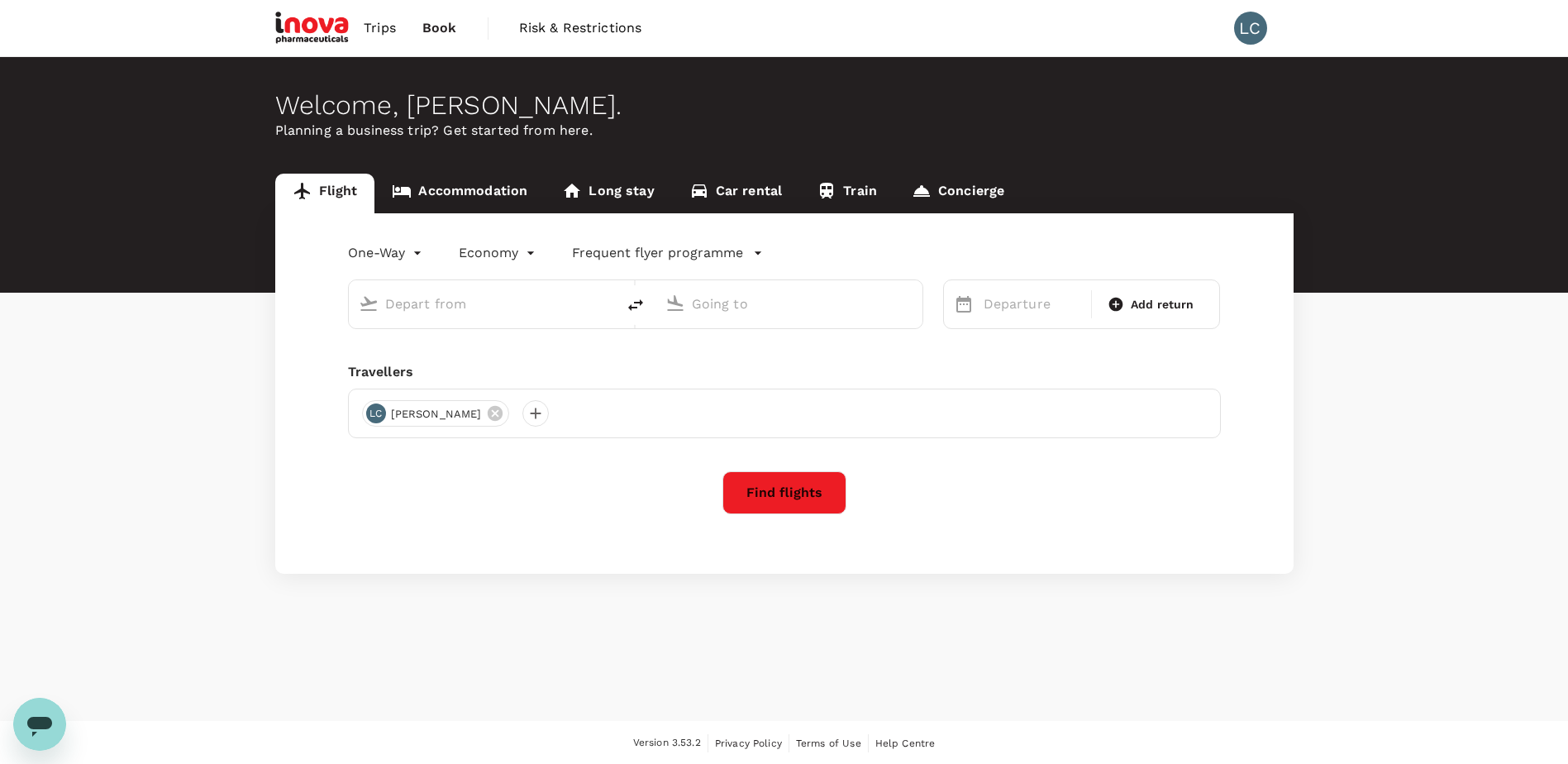
click at [590, 187] on link "Long stay" at bounding box center [608, 193] width 127 height 40
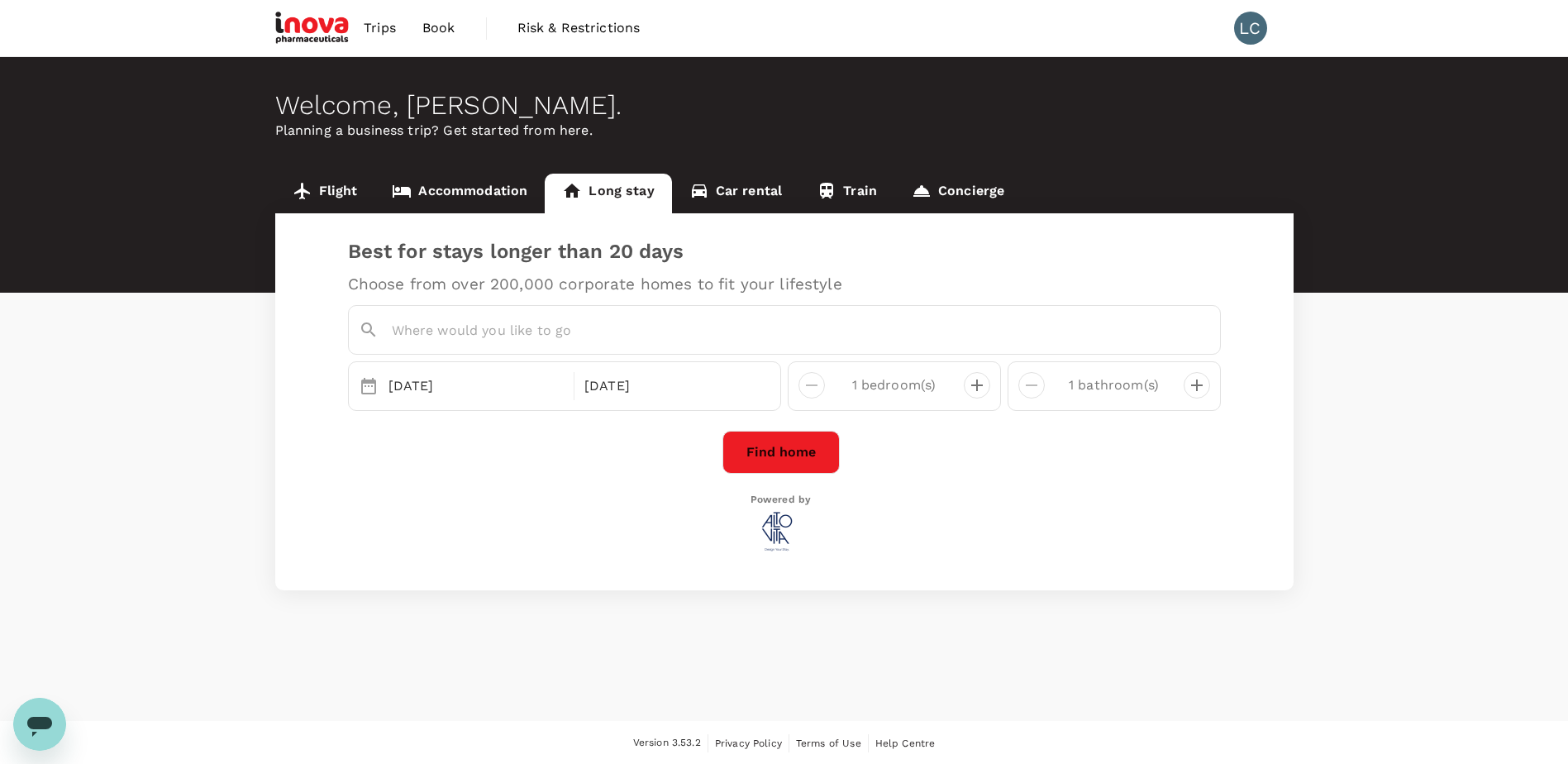
click at [765, 186] on link "Car rental" at bounding box center [735, 193] width 128 height 40
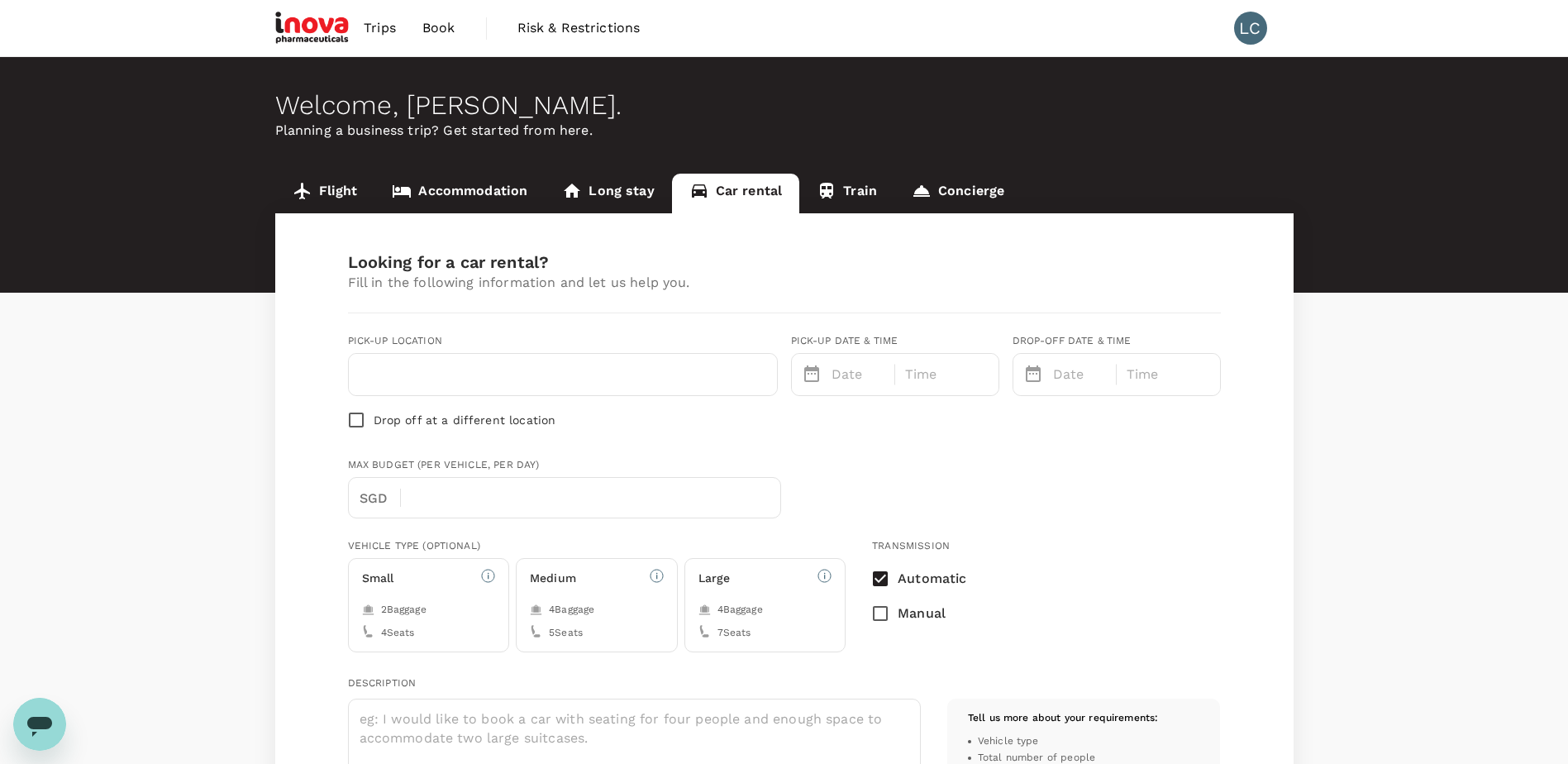
type input "98281824"
type input "[PERSON_NAME][EMAIL_ADDRESS][DOMAIN_NAME]"
click at [363, 29] on link "Trips" at bounding box center [379, 28] width 58 height 56
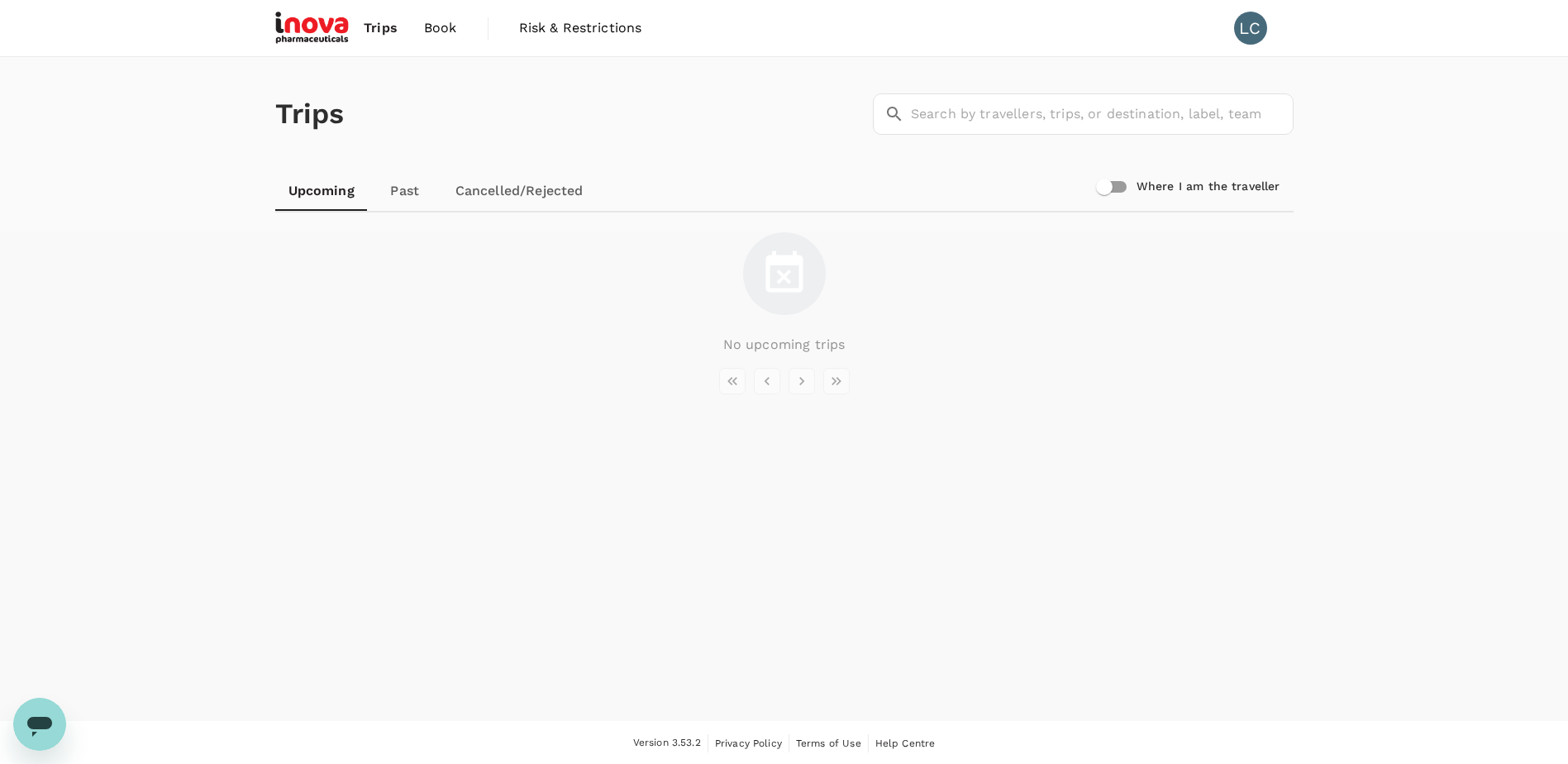
click at [440, 31] on span "Book" at bounding box center [440, 28] width 33 height 20
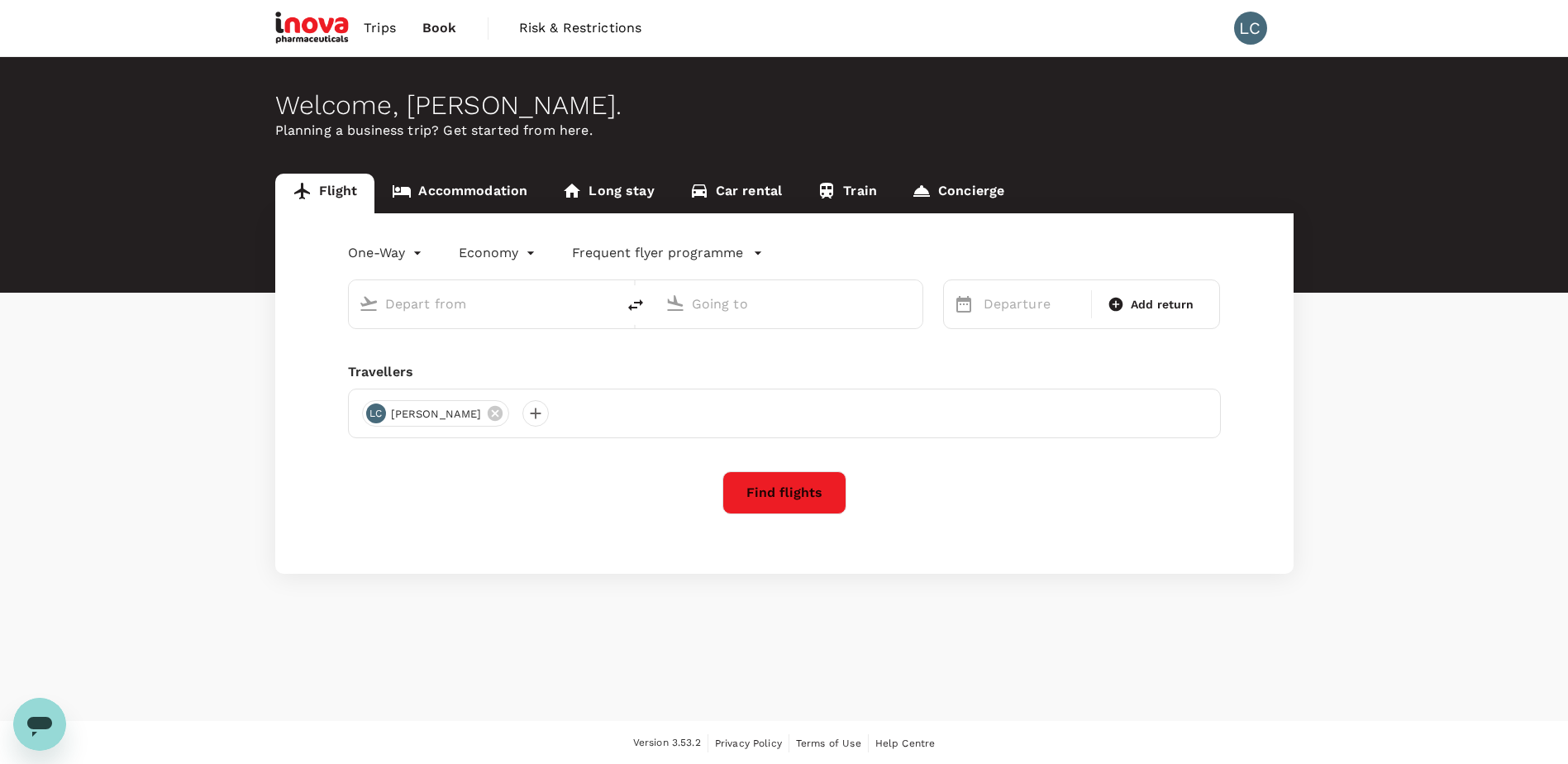
click at [572, 29] on span "Risk & Restrictions" at bounding box center [580, 28] width 123 height 20
